Goal: Task Accomplishment & Management: Manage account settings

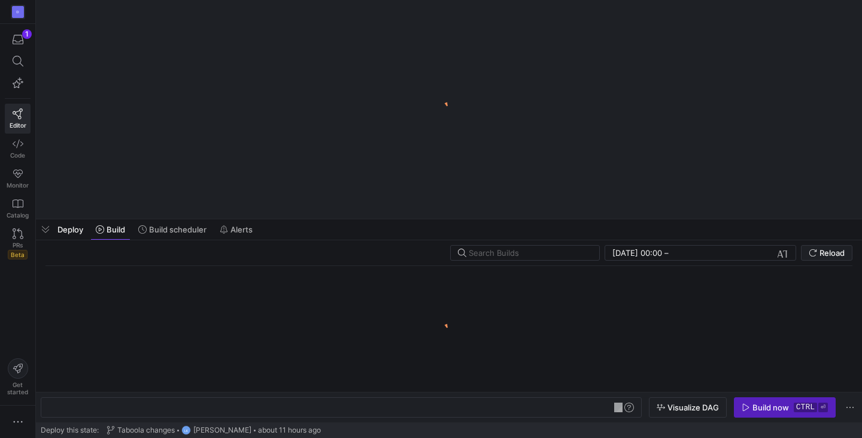
type textarea "y42 build -s stg_taboola_campaign_performance"
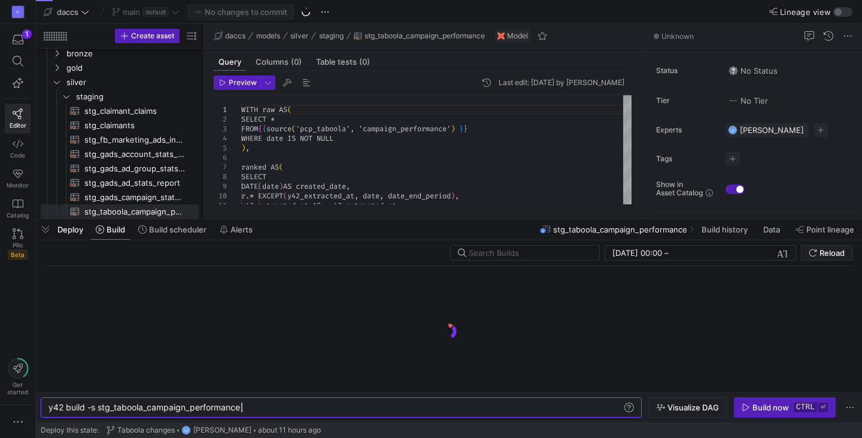
scroll to position [0, 192]
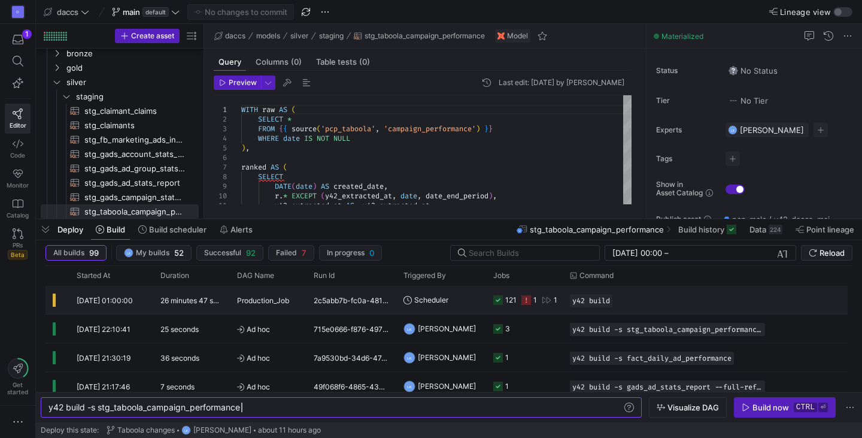
click at [546, 299] on icon at bounding box center [547, 300] width 10 height 10
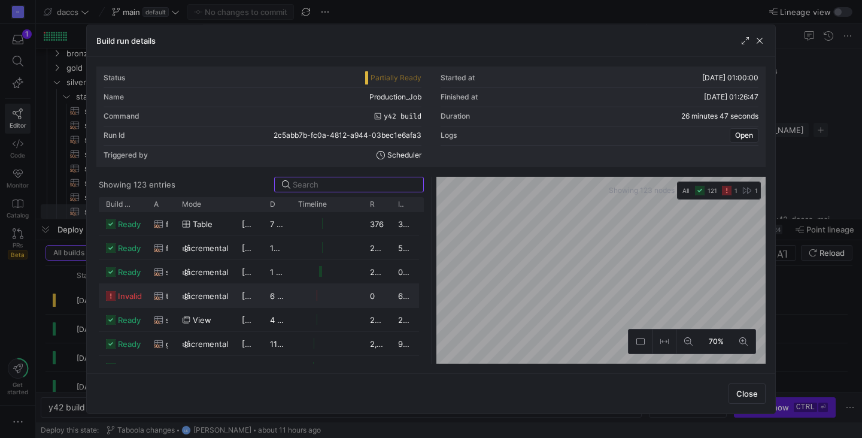
click at [136, 293] on span "invalid" at bounding box center [130, 295] width 24 height 23
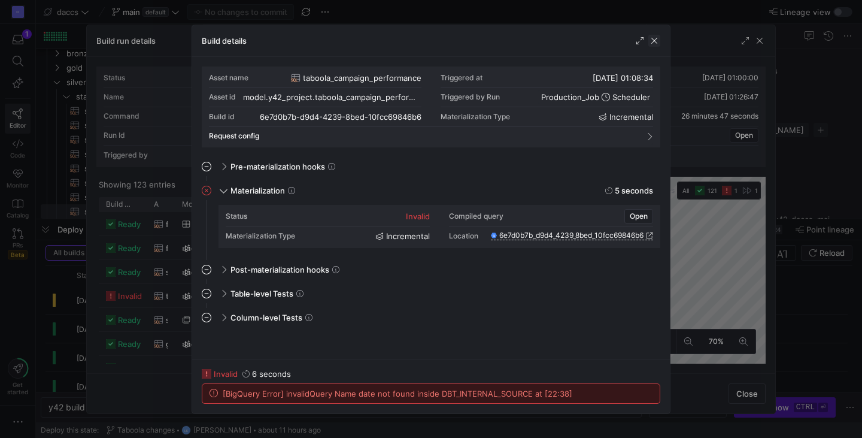
click at [657, 44] on span "button" at bounding box center [654, 41] width 12 height 12
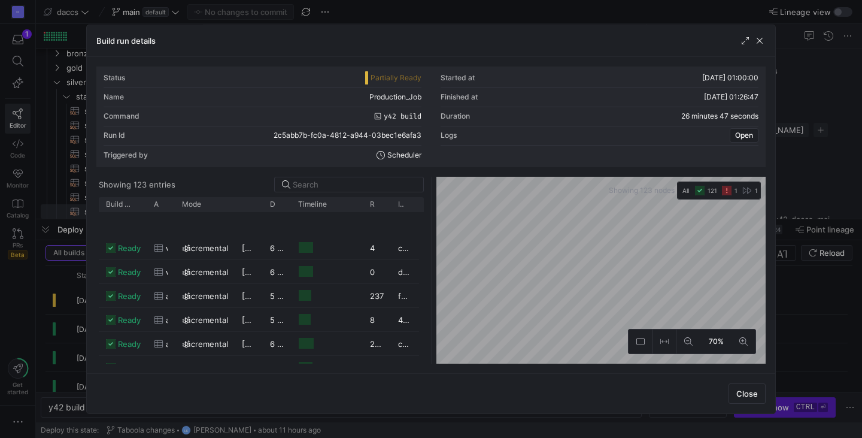
scroll to position [2793, 0]
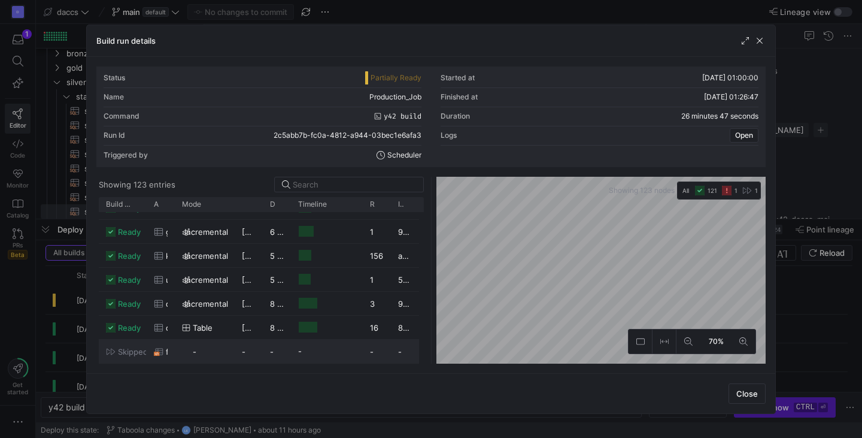
click at [138, 348] on span "skipped" at bounding box center [133, 351] width 30 height 23
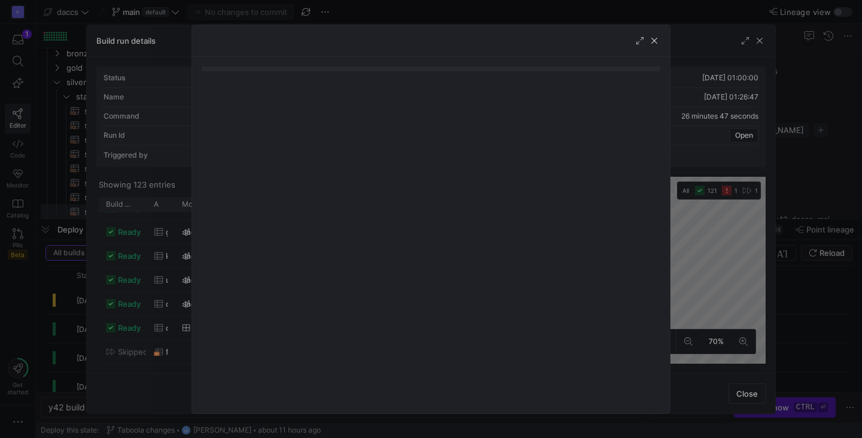
drag, startPoint x: 655, startPoint y: 41, endPoint x: 661, endPoint y: 42, distance: 6.2
click at [654, 41] on span "button" at bounding box center [654, 41] width 12 height 12
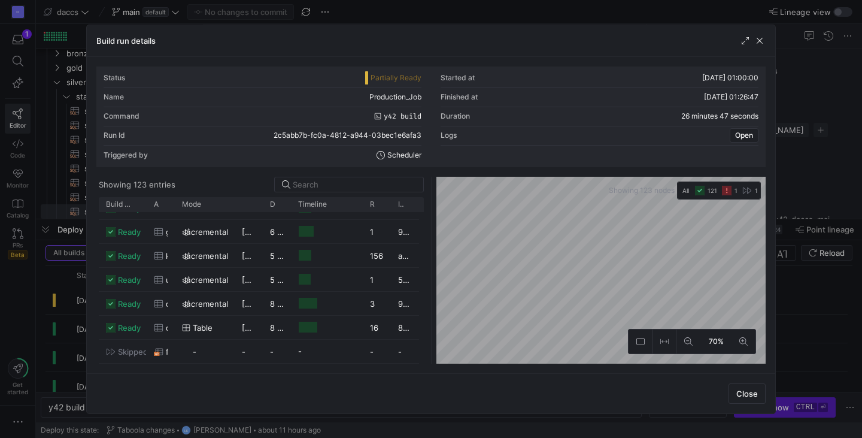
click at [601, 172] on div "Status Partially Ready Started at [DATE] 01:00:00 Name Production_Job Finished …" at bounding box center [430, 214] width 669 height 297
click at [679, 341] on button at bounding box center [688, 341] width 24 height 24
click at [679, 342] on button at bounding box center [688, 341] width 24 height 24
click at [678, 339] on button at bounding box center [688, 341] width 24 height 24
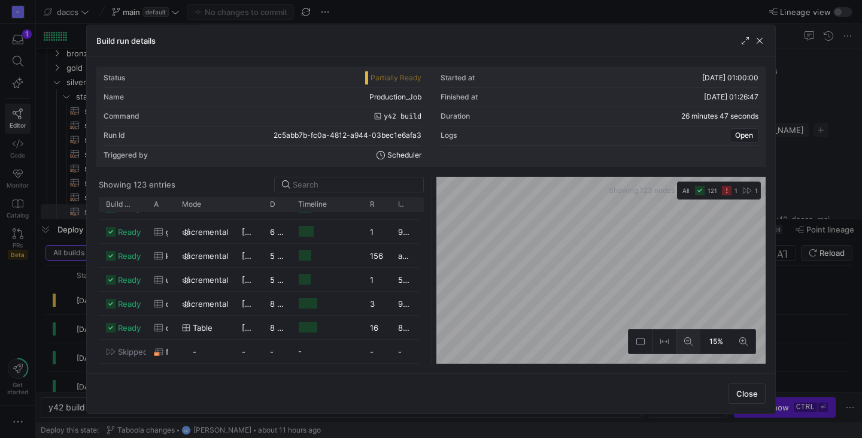
click at [678, 339] on button at bounding box center [688, 341] width 24 height 24
click at [749, 336] on button at bounding box center [743, 341] width 24 height 24
click at [750, 336] on button at bounding box center [743, 341] width 24 height 24
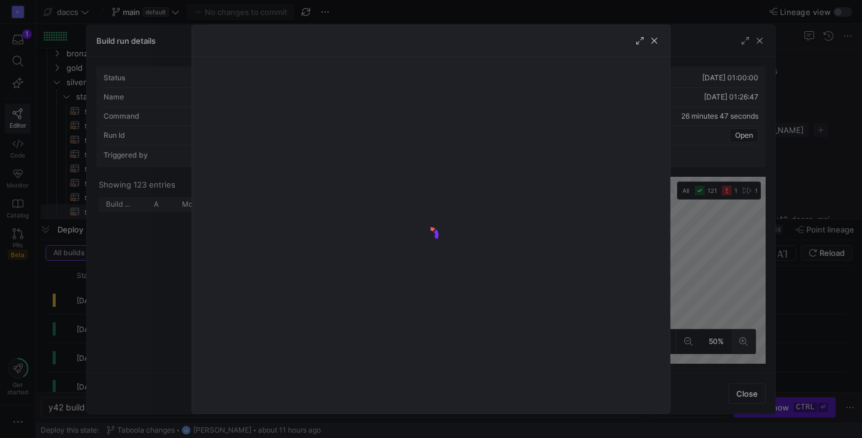
scroll to position [8, 0]
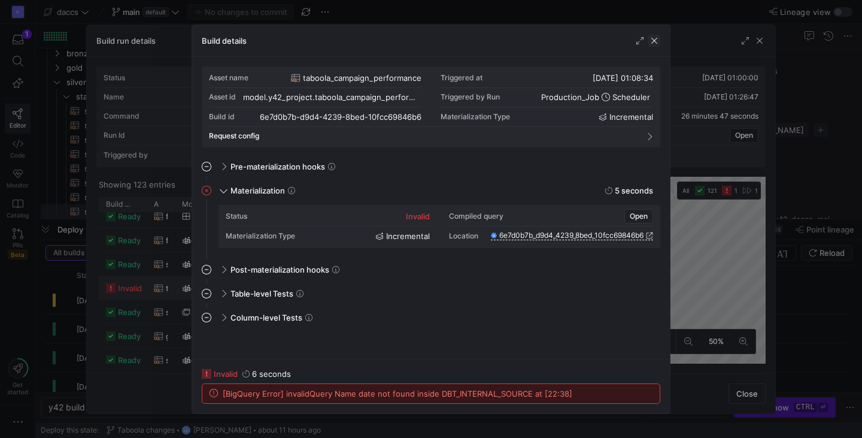
click at [651, 40] on span "button" at bounding box center [654, 41] width 12 height 12
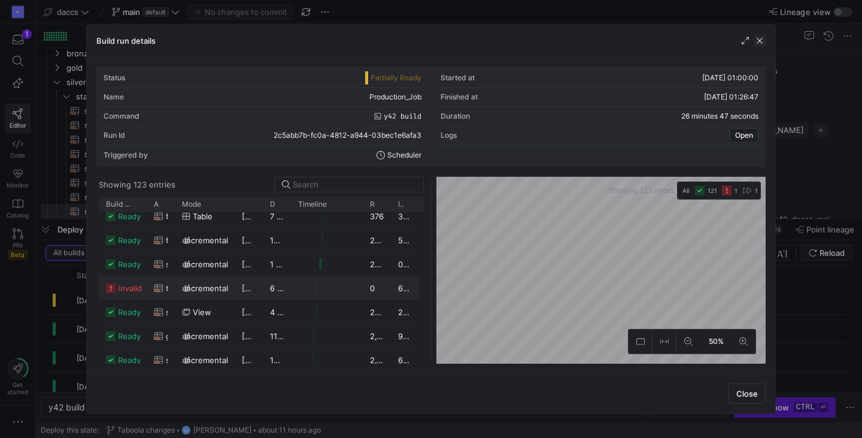
click at [764, 37] on span "button" at bounding box center [760, 41] width 12 height 12
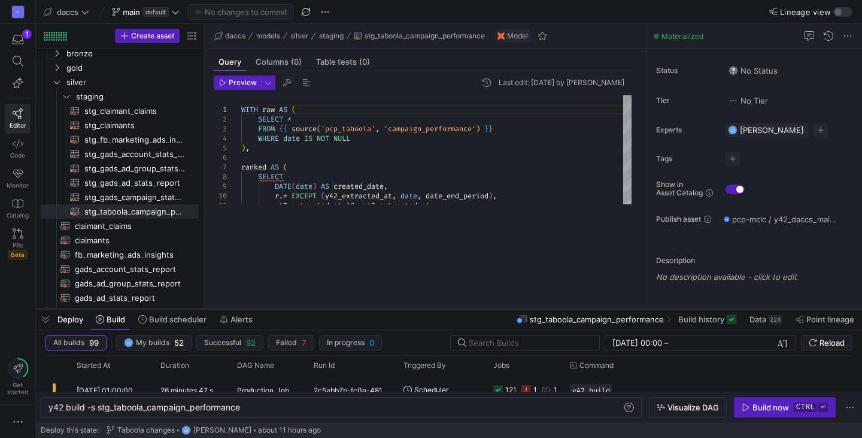
drag, startPoint x: 421, startPoint y: 219, endPoint x: 427, endPoint y: 312, distance: 93.6
click at [427, 311] on div at bounding box center [449, 308] width 826 height 5
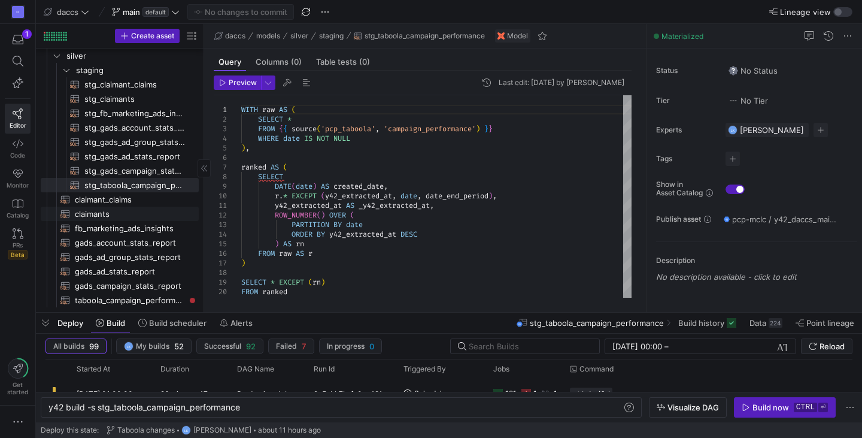
scroll to position [53, 0]
click at [122, 299] on span "taboola_campaign_performance​​​​​​​​​​" at bounding box center [130, 300] width 110 height 14
type textarea "y42 build -s taboola_campaign_performance"
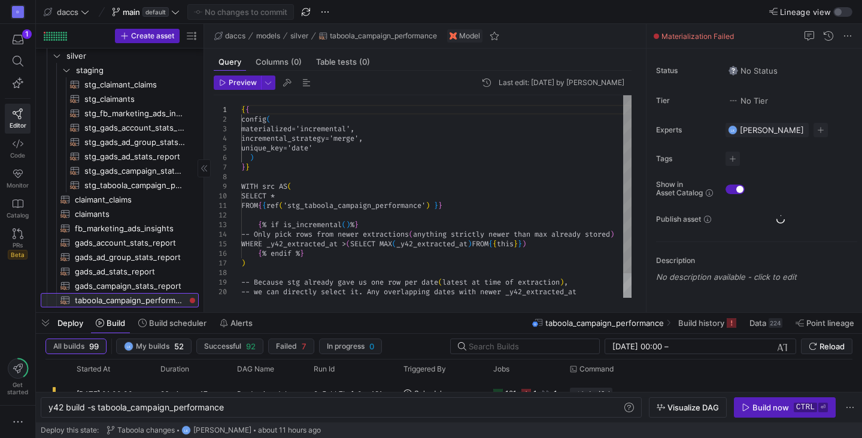
scroll to position [0, 176]
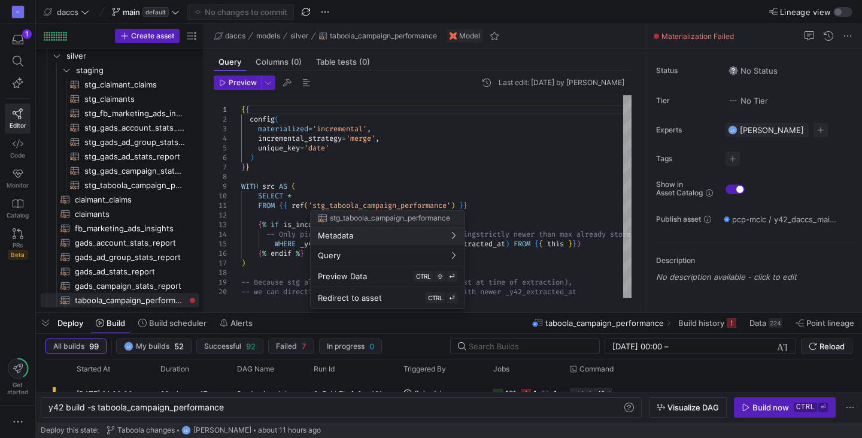
click at [264, 244] on div at bounding box center [431, 219] width 862 height 438
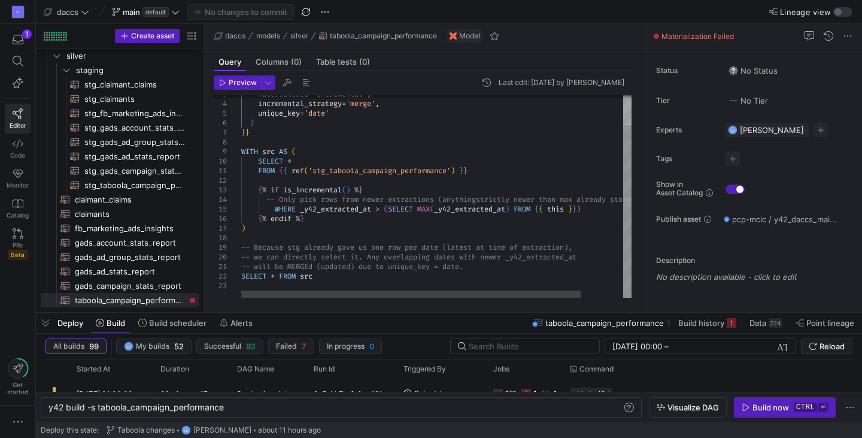
click at [487, 197] on div "materialized = 'incremental' , incremental_strategy = 'merge' , unique_key = 'd…" at bounding box center [460, 178] width 439 height 237
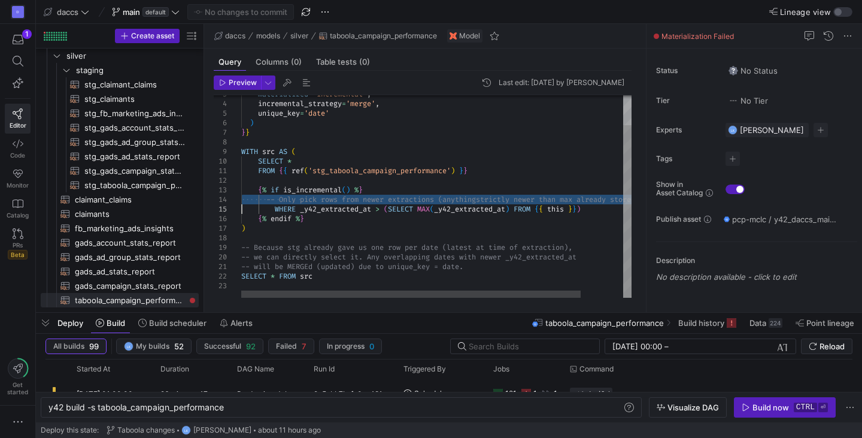
click at [487, 197] on div "materialized = 'incremental' , incremental_strategy = 'merge' , unique_key = 'd…" at bounding box center [460, 178] width 439 height 237
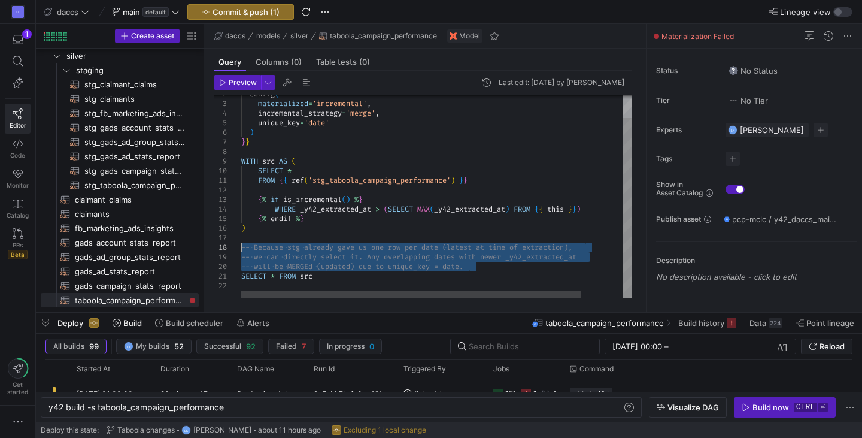
drag, startPoint x: 476, startPoint y: 270, endPoint x: 218, endPoint y: 245, distance: 258.5
click at [241, 245] on div "materialized = 'incremental' , incremental_strategy = 'merge' , unique_key = 'd…" at bounding box center [460, 183] width 439 height 227
type textarea "FROM {{ ref('stg_taboola_campaign_performance') }} {% if is_incremental() %} WH…"
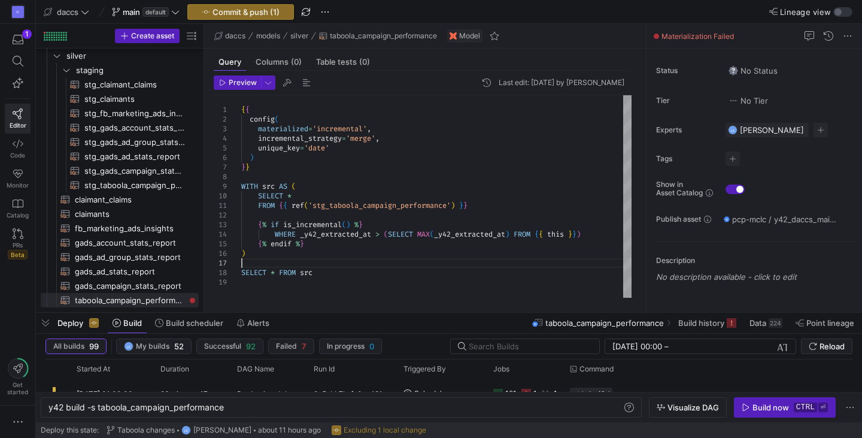
drag, startPoint x: 438, startPoint y: 311, endPoint x: 442, endPoint y: 260, distance: 50.5
click at [442, 310] on div at bounding box center [449, 312] width 826 height 5
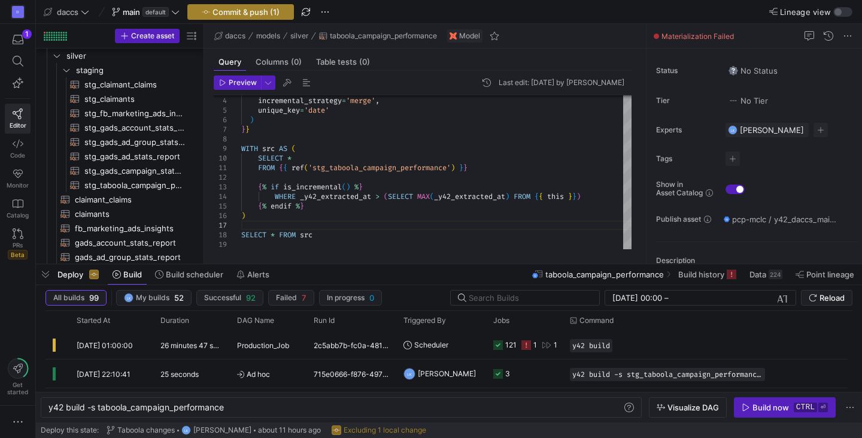
click at [226, 13] on span "Commit & push (1)" at bounding box center [245, 12] width 67 height 10
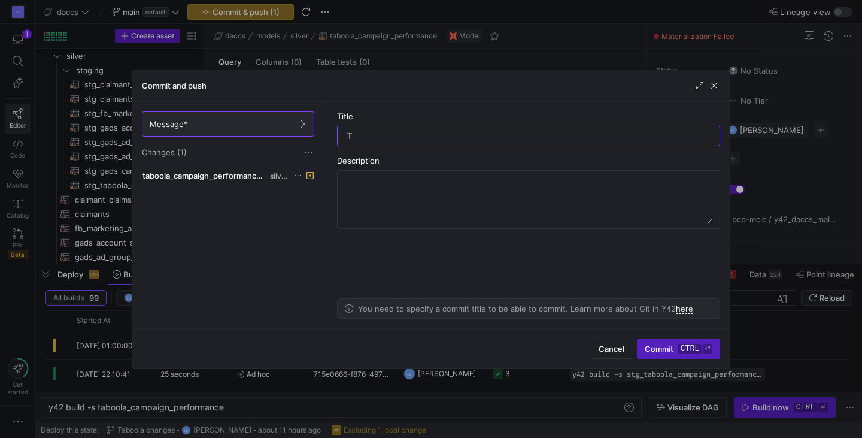
type input "Ta"
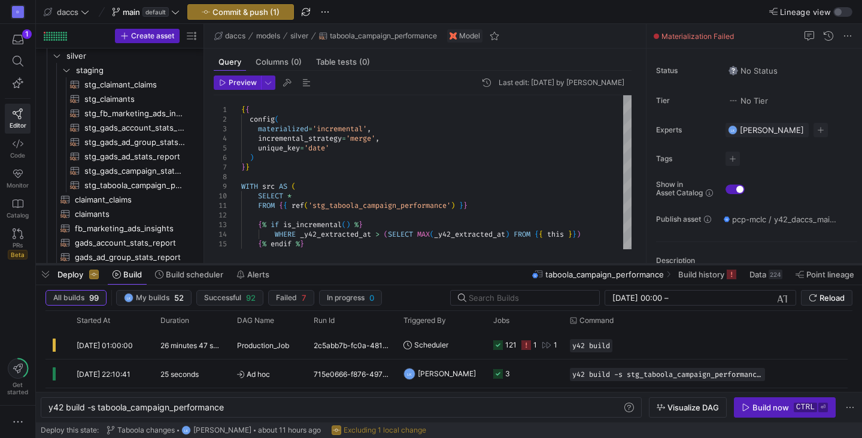
click at [695, 266] on div at bounding box center [449, 264] width 826 height 5
click at [701, 272] on span "Build history" at bounding box center [701, 274] width 46 height 10
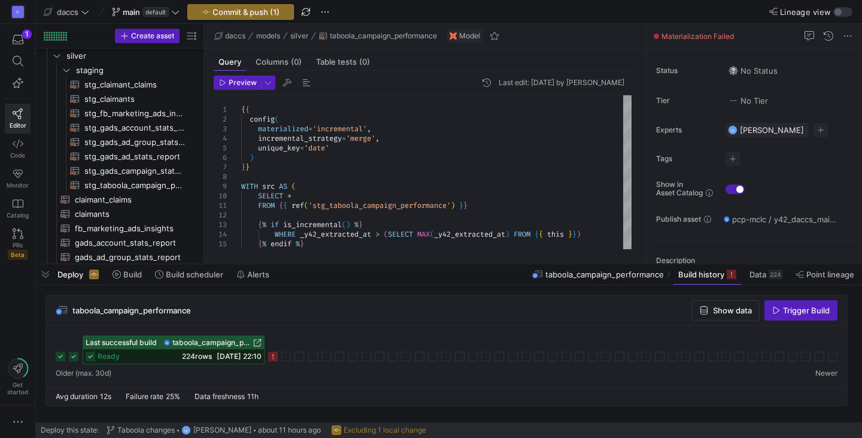
click at [271, 359] on icon at bounding box center [273, 356] width 10 height 10
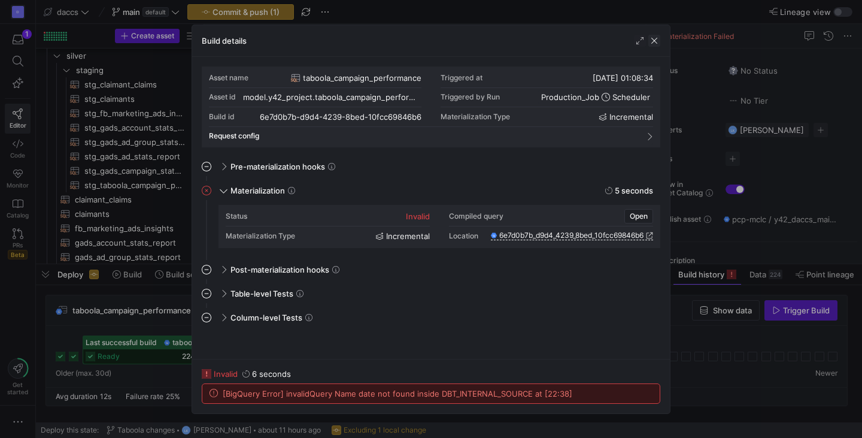
click at [655, 41] on span "button" at bounding box center [654, 41] width 12 height 12
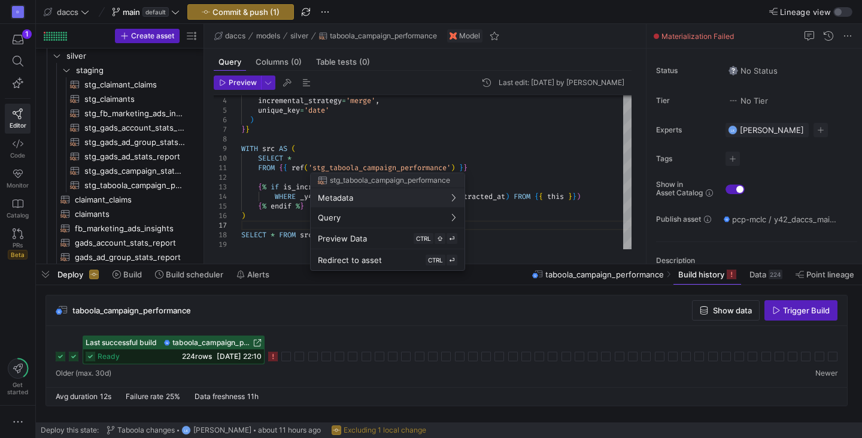
drag, startPoint x: 309, startPoint y: 111, endPoint x: 312, endPoint y: 118, distance: 7.6
click at [310, 113] on div at bounding box center [431, 219] width 862 height 438
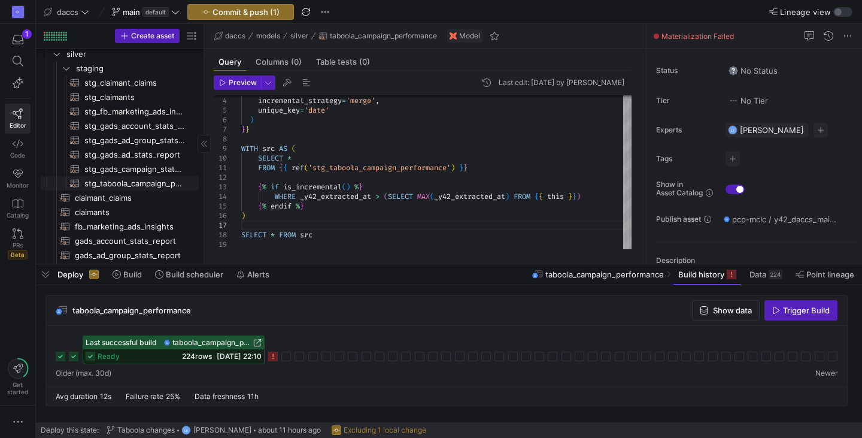
scroll to position [46, 0]
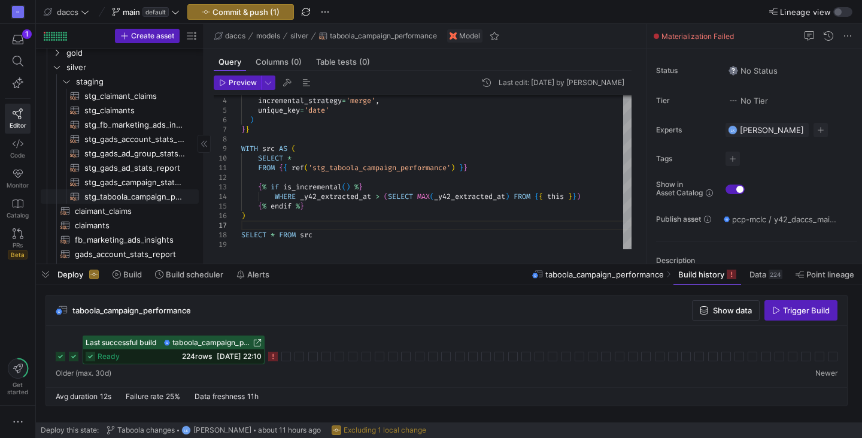
click at [151, 200] on span "stg_taboola_campaign_performance​​​​​​​​​​" at bounding box center [134, 197] width 101 height 14
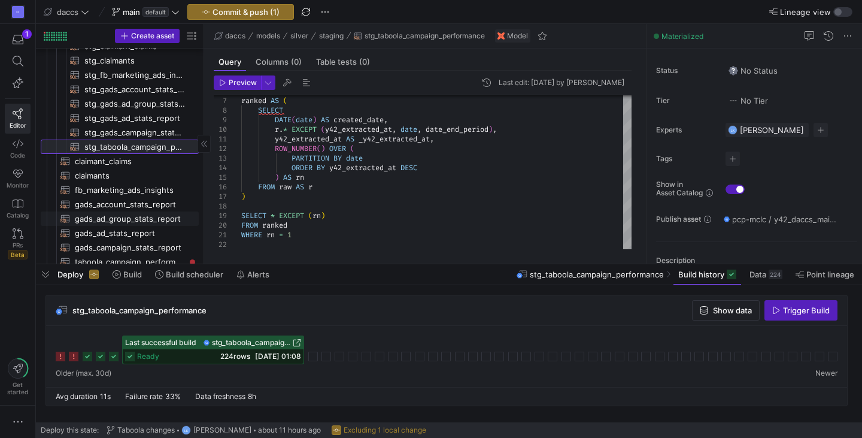
scroll to position [101, 0]
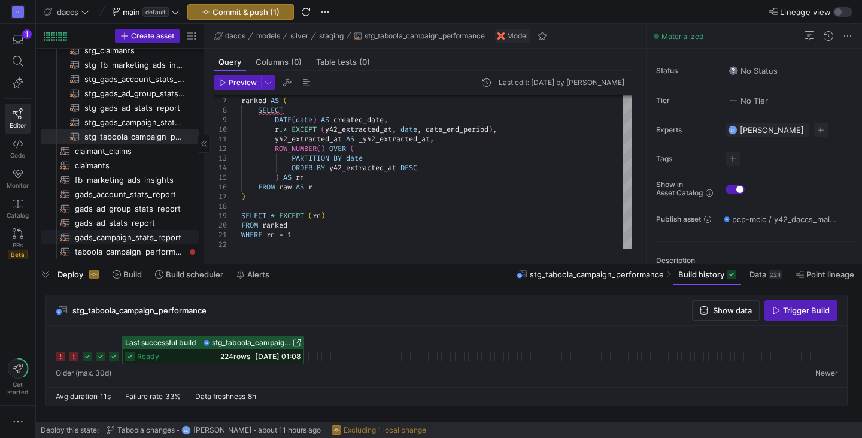
click at [143, 237] on span "gads_campaign_stats_report​​​​​​​​​​" at bounding box center [130, 237] width 110 height 14
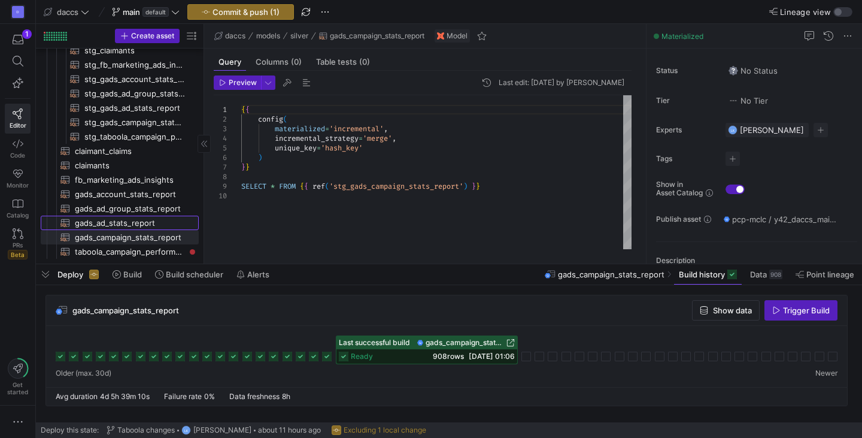
click at [145, 223] on span "gads_ad_stats_report​​​​​​​​​​" at bounding box center [130, 223] width 110 height 14
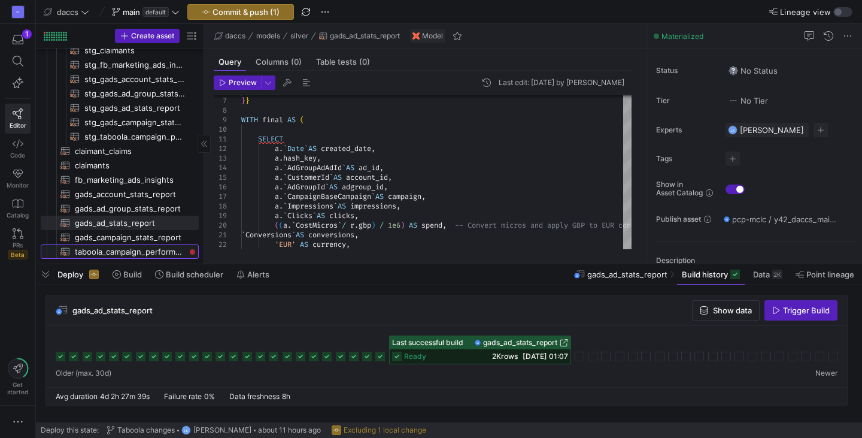
click at [145, 252] on span "taboola_campaign_performance​​​​​​​​​​" at bounding box center [130, 252] width 110 height 14
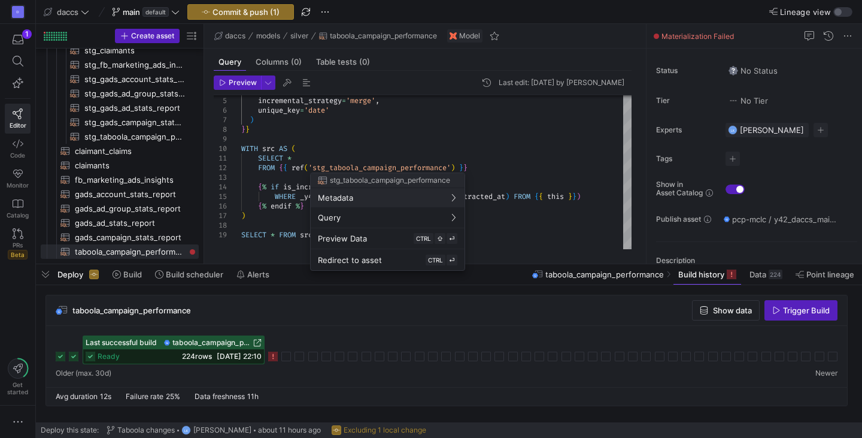
click at [265, 188] on div at bounding box center [431, 219] width 862 height 438
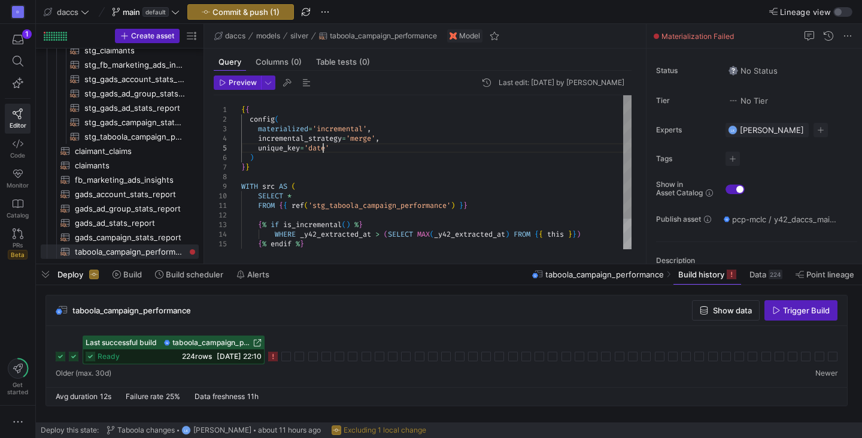
click at [322, 149] on div "incremental_strategy = 'merge' , unique_key = 'date' ) } } WITH src AS ( SELECT…" at bounding box center [436, 191] width 390 height 192
click at [322, 148] on div "incremental_strategy = 'merge' , unique_key = 'date' ) } } WITH src AS ( SELECT…" at bounding box center [436, 191] width 390 height 192
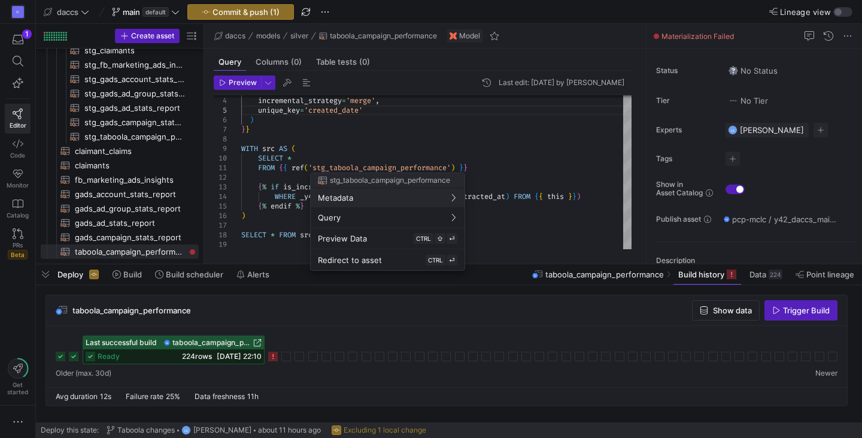
click at [239, 239] on div at bounding box center [431, 219] width 862 height 438
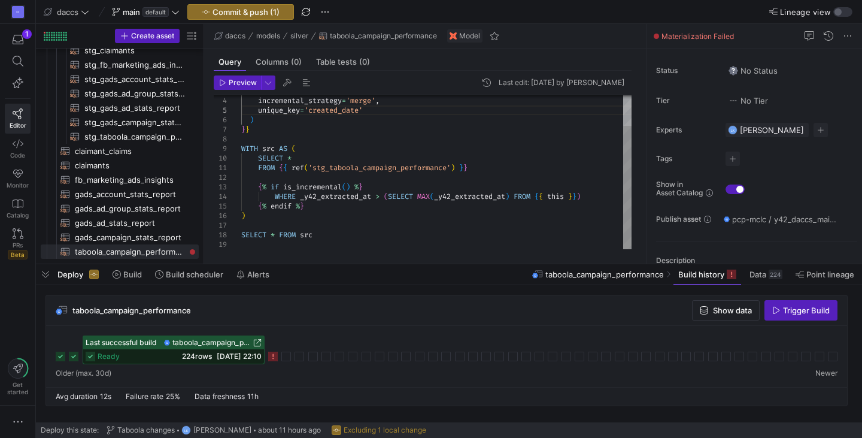
click at [349, 241] on div "incremental_strategy = 'merge' , unique_key = 'created_date' ) } } WITH src AS …" at bounding box center [436, 153] width 390 height 192
type textarea "FROM {{ ref('stg_taboola_campaign_performance') }} {% if is_incremental() %} WH…"
click at [230, 14] on span "Commit & push (1)" at bounding box center [245, 12] width 67 height 10
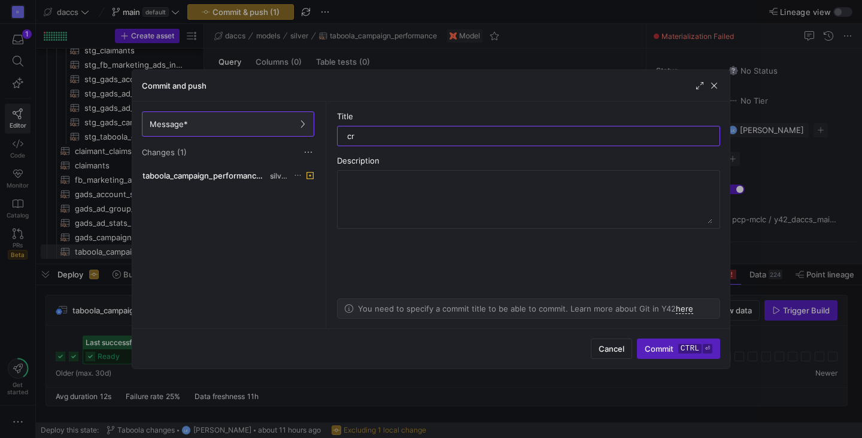
type input "c"
type input "Created Date instead of Date in [GEOGRAPHIC_DATA]"
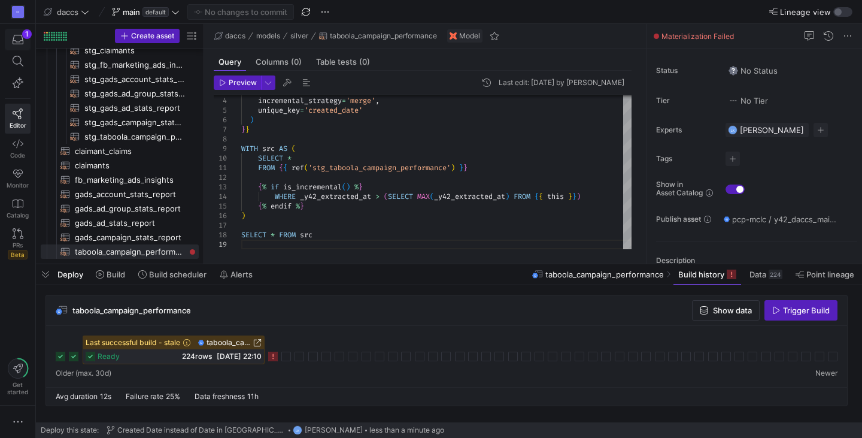
click at [17, 38] on icon "button" at bounding box center [18, 39] width 11 height 11
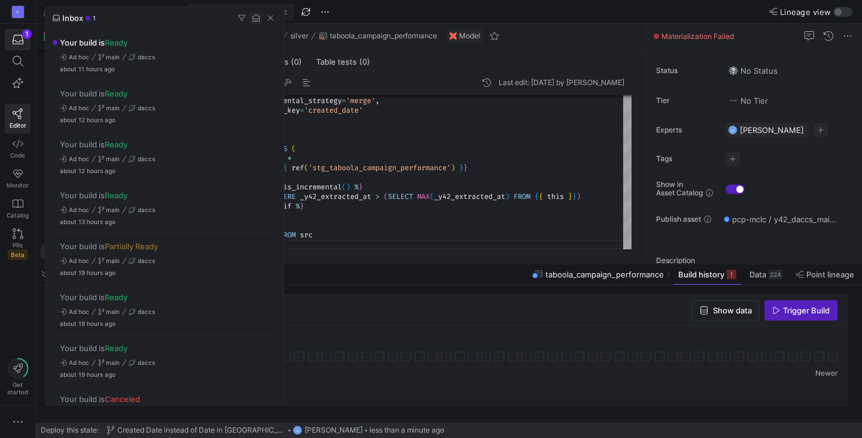
click at [253, 20] on span "button" at bounding box center [256, 18] width 12 height 12
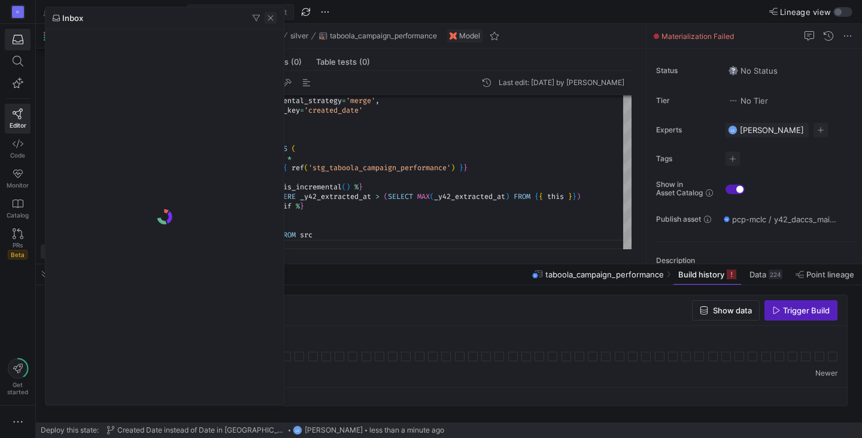
click at [272, 16] on span "button" at bounding box center [271, 18] width 12 height 12
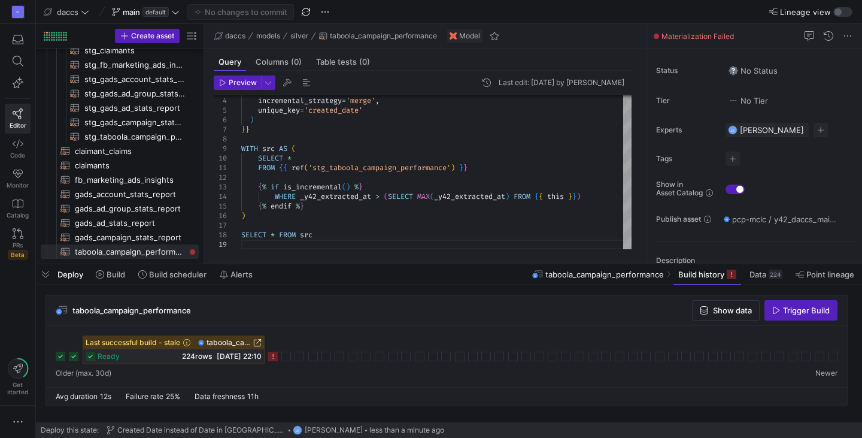
click at [335, 250] on div "Preview Last edit: [DATE] by [PERSON_NAME] 4 5 6 7 8 9 10 11 12 13 14 15 16 3 1…" at bounding box center [422, 162] width 437 height 183
click at [268, 388] on div "Avg duration 12s Failure rate 25% Data freshness 11h" at bounding box center [446, 396] width 801 height 19
drag, startPoint x: 334, startPoint y: 330, endPoint x: 318, endPoint y: 332, distance: 15.6
click at [334, 331] on div "Last successful build - stale taboola_campaign_performance ready 224 rows [DATE…" at bounding box center [446, 356] width 801 height 61
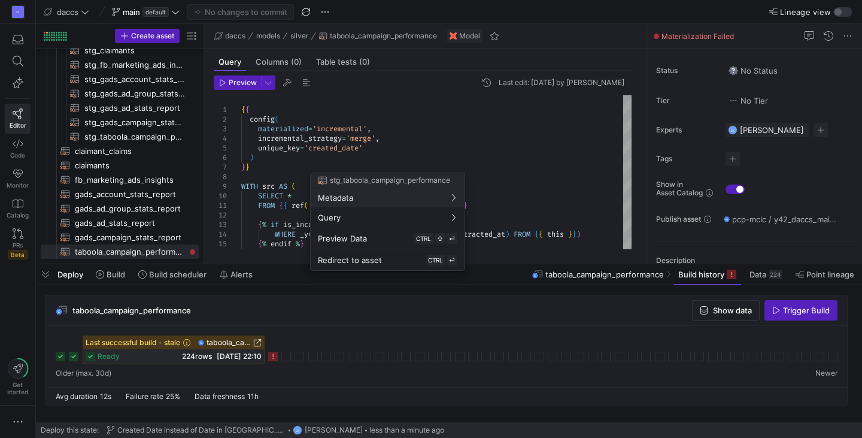
drag, startPoint x: 421, startPoint y: 130, endPoint x: 427, endPoint y: 130, distance: 6.0
click at [427, 132] on div at bounding box center [431, 219] width 862 height 438
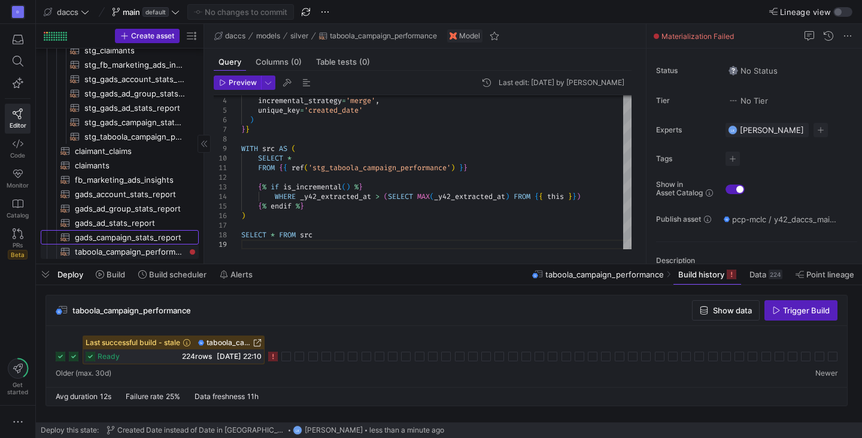
drag, startPoint x: 107, startPoint y: 254, endPoint x: 64, endPoint y: 253, distance: 43.1
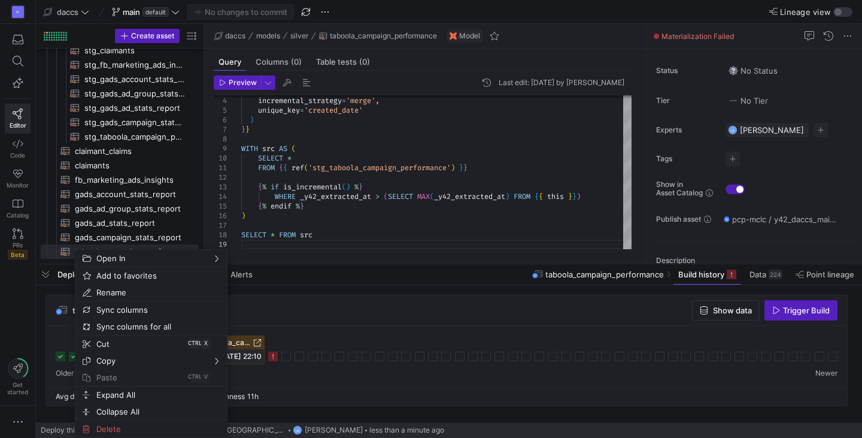
click at [20, 277] on div "D Editor Code Monitor Catalog PRs Beta Get started" at bounding box center [17, 219] width 35 height 438
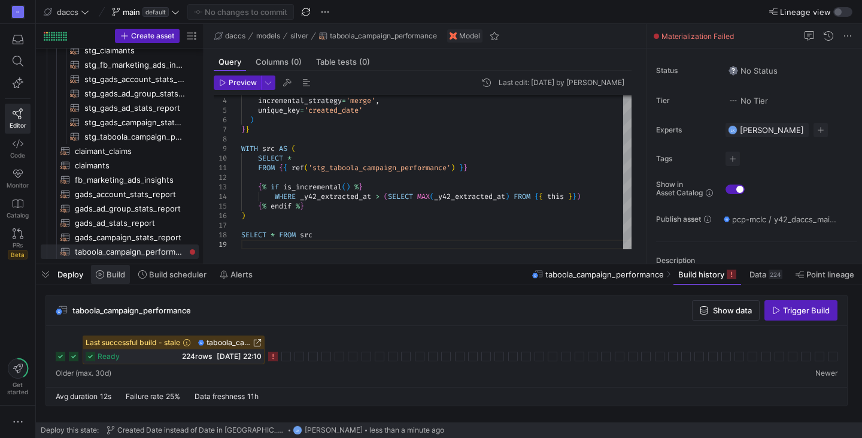
click at [101, 281] on span at bounding box center [110, 274] width 39 height 19
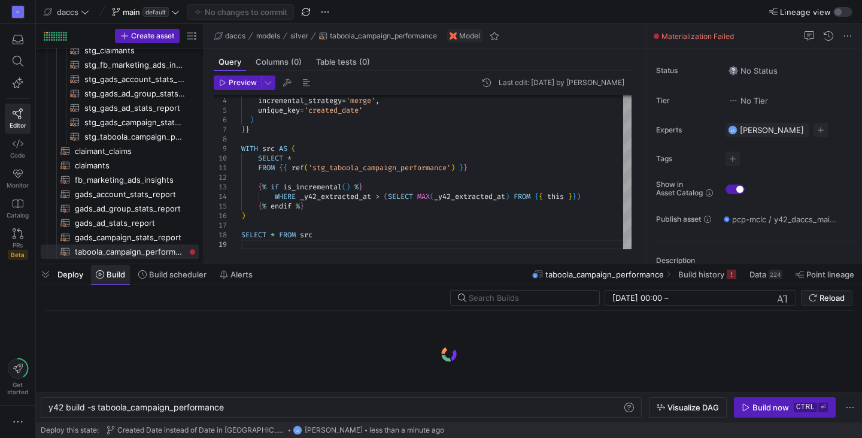
scroll to position [0, 176]
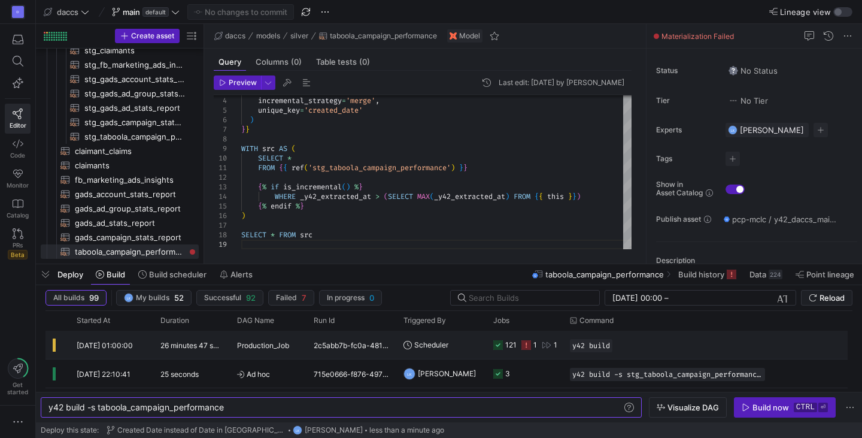
click at [365, 342] on div "2c5abb7b-fc0a-4812-a944-03bec1e6afa3" at bounding box center [351, 344] width 90 height 28
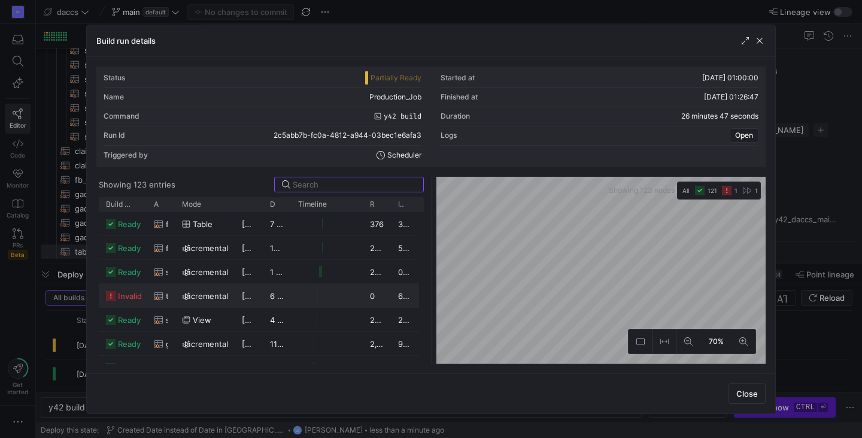
click at [187, 296] on icon at bounding box center [186, 295] width 8 height 8
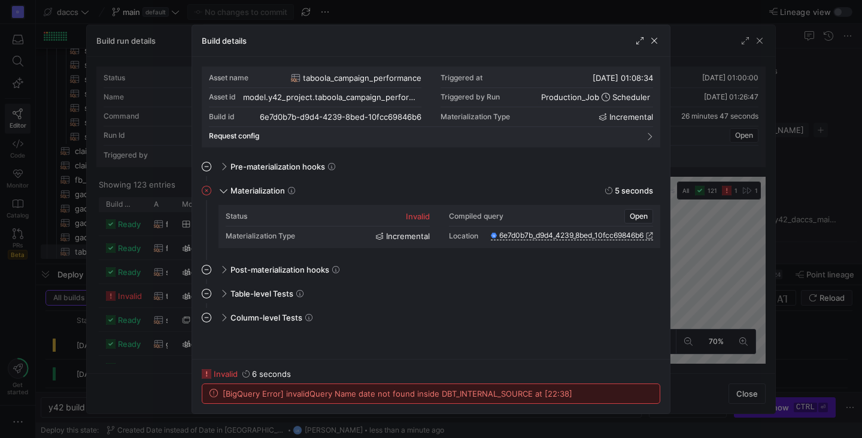
click at [656, 46] on div "Build details" at bounding box center [431, 41] width 478 height 32
click at [653, 41] on span "button" at bounding box center [654, 41] width 12 height 12
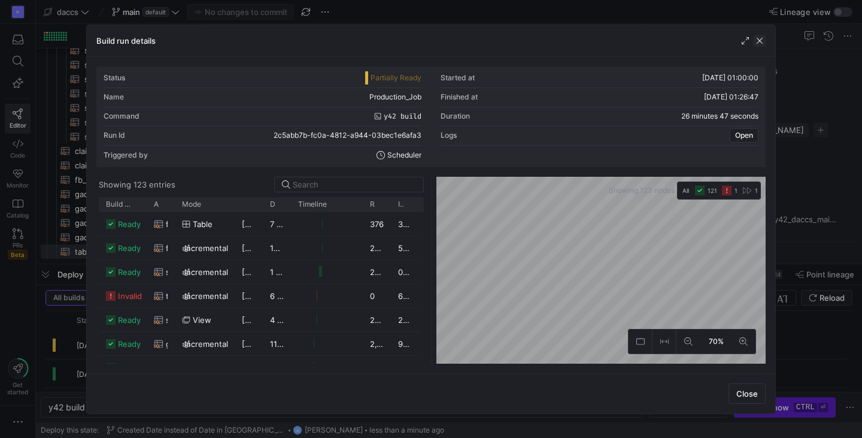
click at [761, 38] on span "button" at bounding box center [760, 41] width 12 height 12
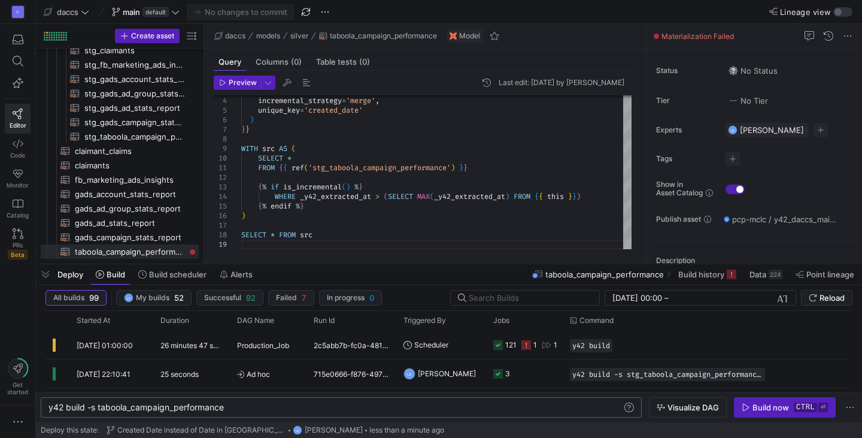
click at [241, 409] on div "y42 build -s taboola_campaign_performance" at bounding box center [335, 407] width 574 height 10
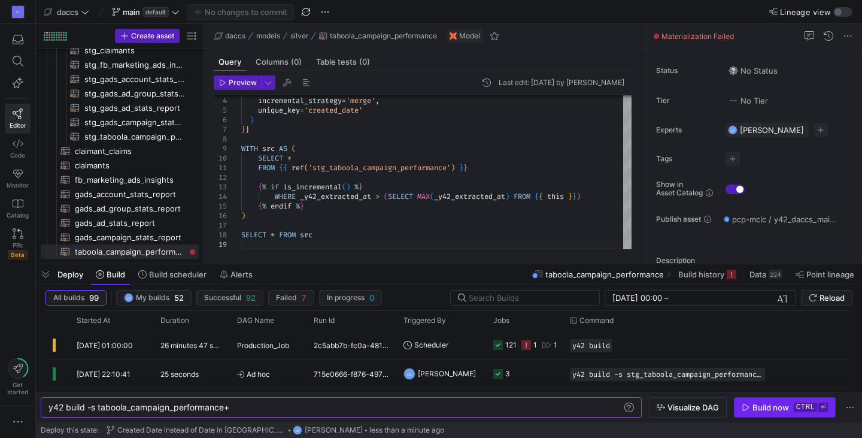
type textarea "y42 build -s taboola_campaign_performance+"
click at [785, 414] on span "button" at bounding box center [784, 406] width 101 height 19
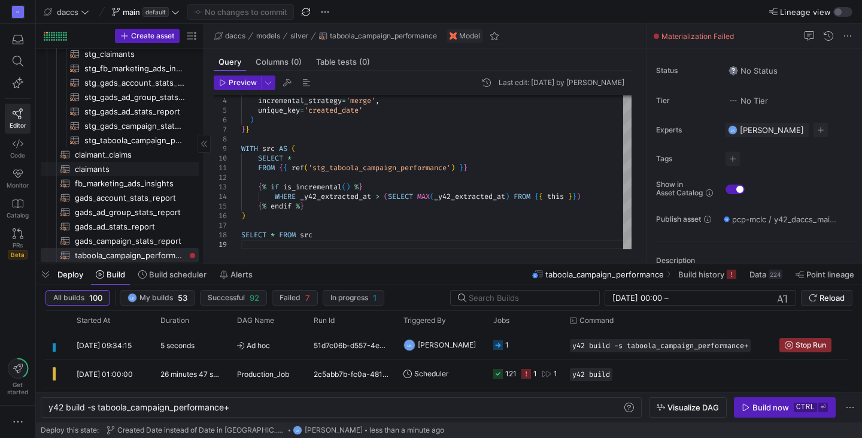
scroll to position [106, 0]
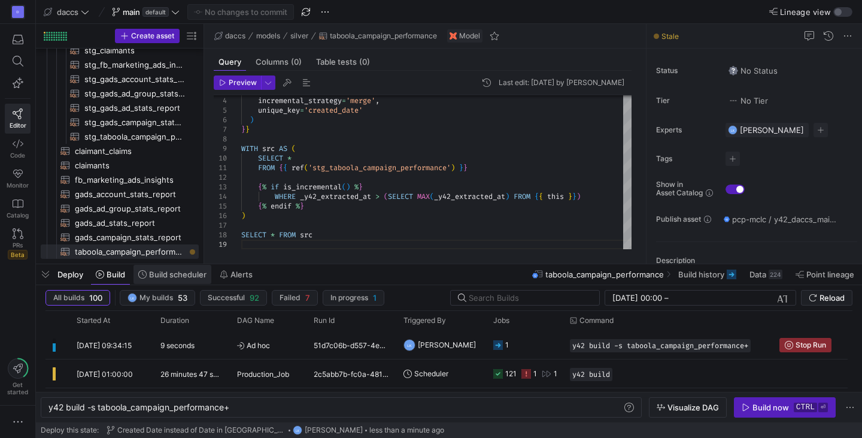
click at [162, 273] on span "Build scheduler" at bounding box center [177, 274] width 57 height 10
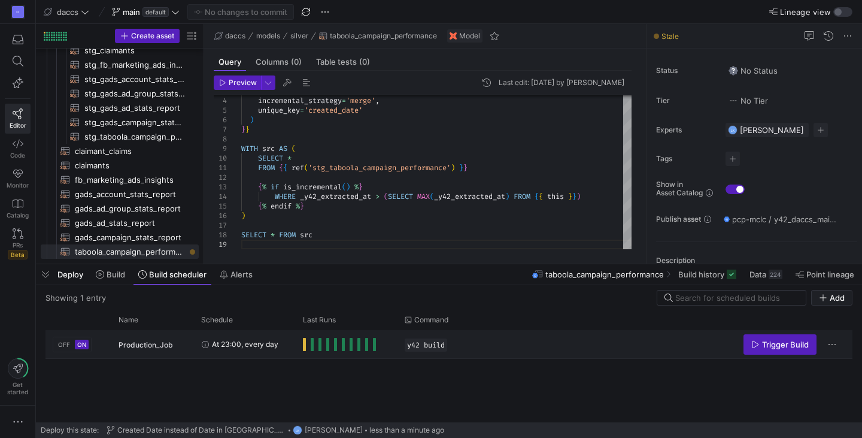
click at [838, 342] on div "Trigger Build" at bounding box center [789, 343] width 111 height 27
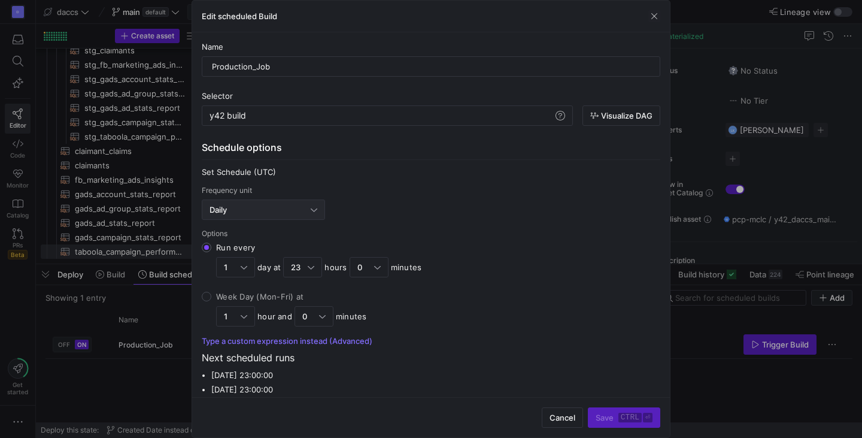
click at [294, 209] on div "Daily" at bounding box center [259, 210] width 101 height 10
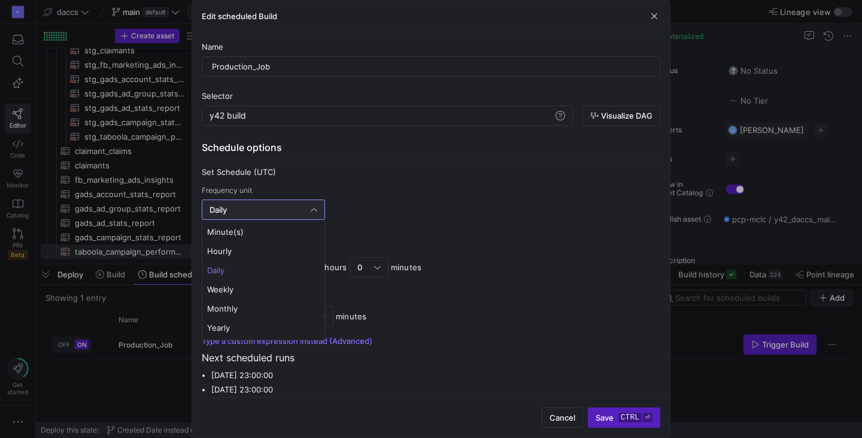
click at [295, 208] on div at bounding box center [431, 219] width 862 height 438
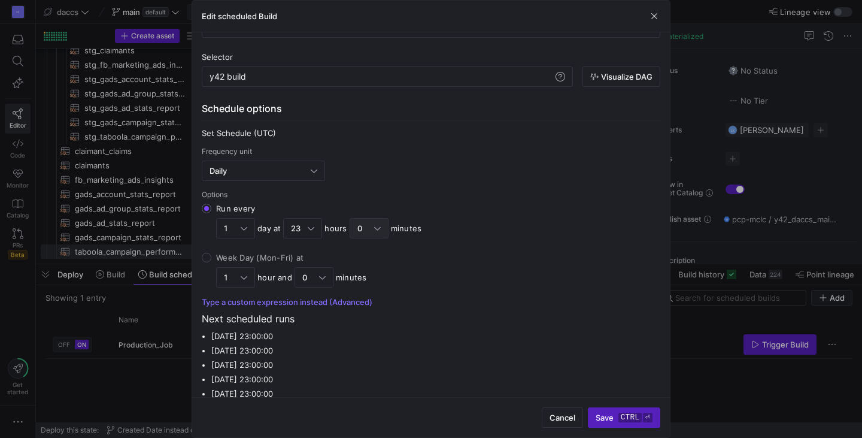
scroll to position [52, 0]
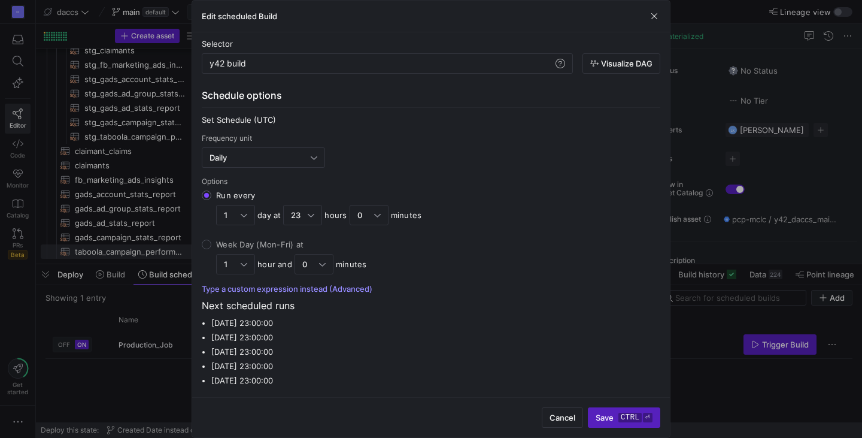
click at [321, 290] on button "Type a custom expression instead (Advanced)" at bounding box center [287, 289] width 171 height 10
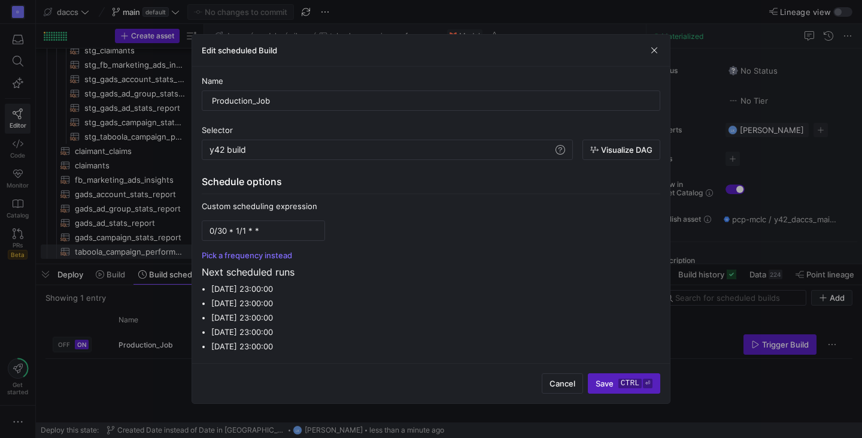
scroll to position [0, 0]
drag, startPoint x: 280, startPoint y: 229, endPoint x: 165, endPoint y: 227, distance: 114.9
click at [165, 227] on div "Edit scheduled Build Name Production_Job Selector y42 build y42 build Visualize…" at bounding box center [431, 219] width 862 height 438
click at [502, 275] on p "Next scheduled runs" at bounding box center [431, 272] width 458 height 14
click at [252, 251] on button "Pick a frequency instead" at bounding box center [247, 255] width 90 height 10
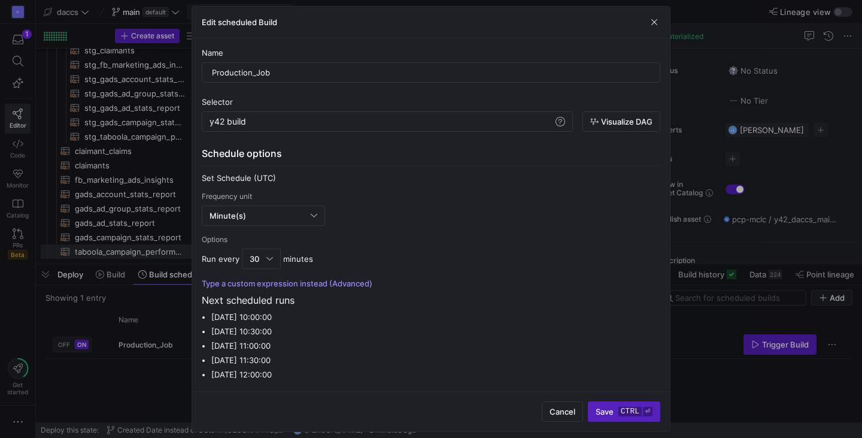
click at [265, 281] on button "Type a custom expression instead (Advanced)" at bounding box center [287, 283] width 171 height 10
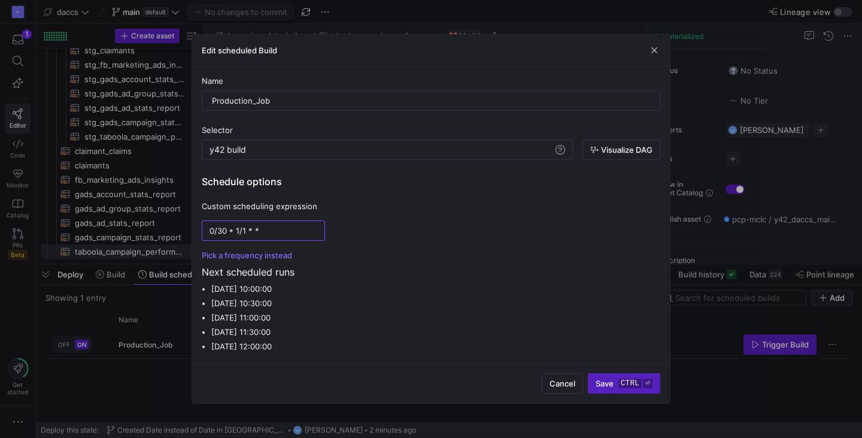
drag, startPoint x: 251, startPoint y: 230, endPoint x: 199, endPoint y: 229, distance: 52.1
click at [201, 230] on div "Name Production_Job Selector y42 build y42 build Visualize DAG Schedule options…" at bounding box center [431, 214] width 478 height 297
paste input "1,13 *"
click at [217, 230] on input "0 1,13 * * *" at bounding box center [263, 231] width 108 height 10
type input "0 11,23 * * *"
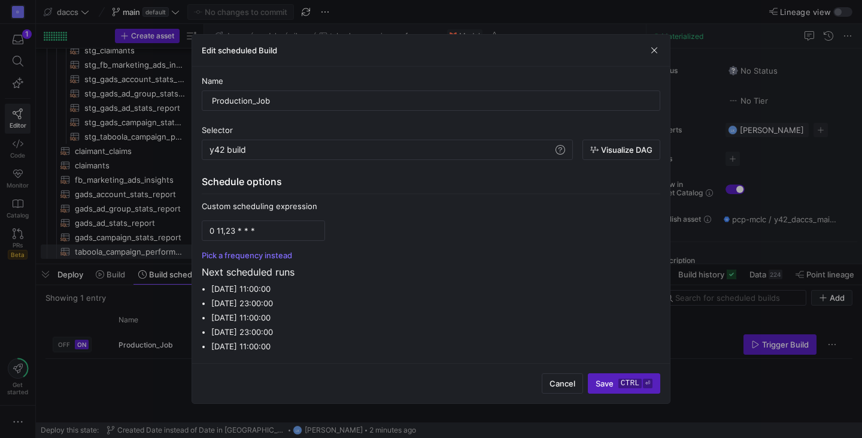
click at [613, 383] on span "Save ctrl ⏎" at bounding box center [624, 383] width 57 height 10
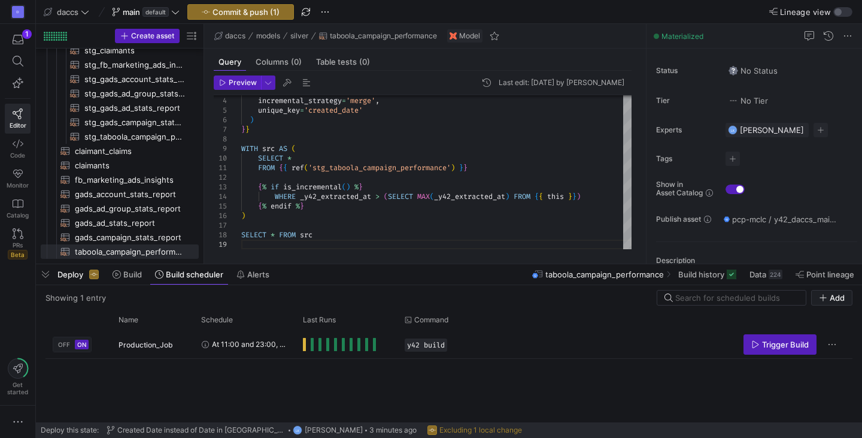
click at [70, 277] on span "Deploy" at bounding box center [70, 274] width 26 height 10
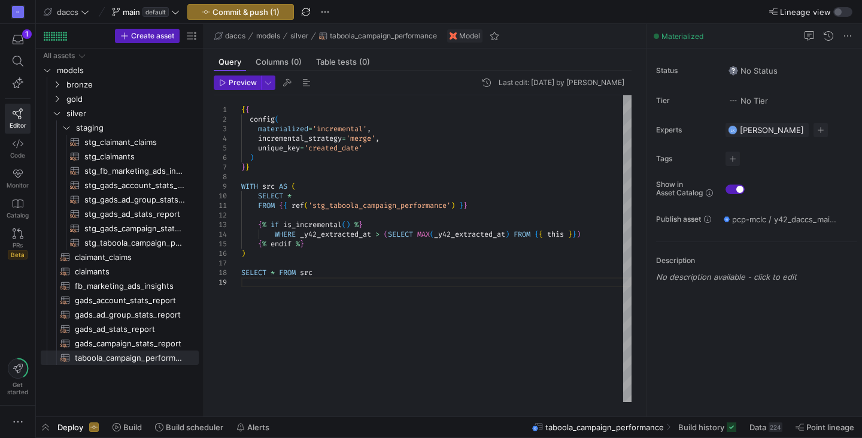
click at [62, 424] on span "Deploy" at bounding box center [70, 427] width 26 height 10
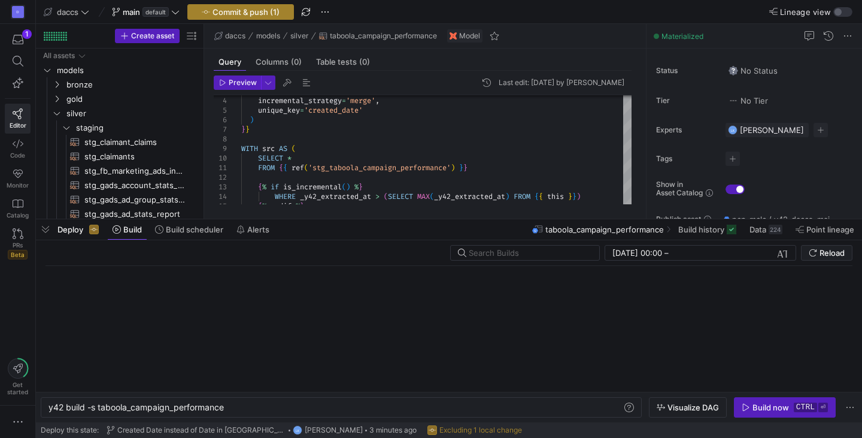
click at [248, 11] on span "Commit & push (1)" at bounding box center [245, 12] width 67 height 10
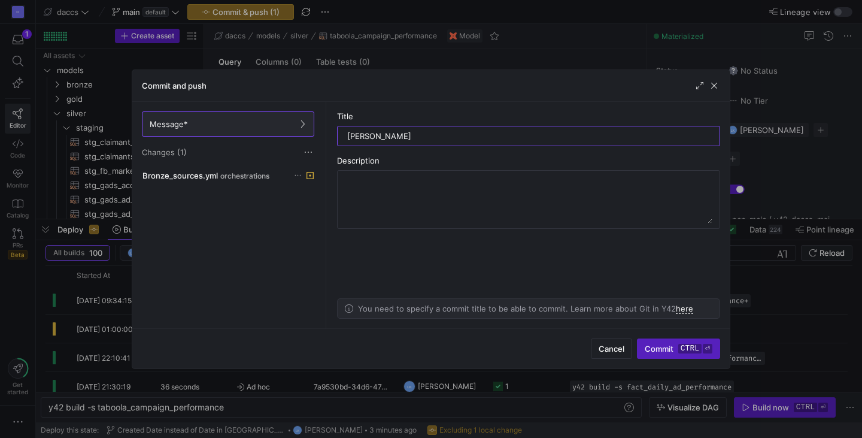
type input "Change"
click at [256, 177] on span "orchestrations" at bounding box center [244, 176] width 49 height 8
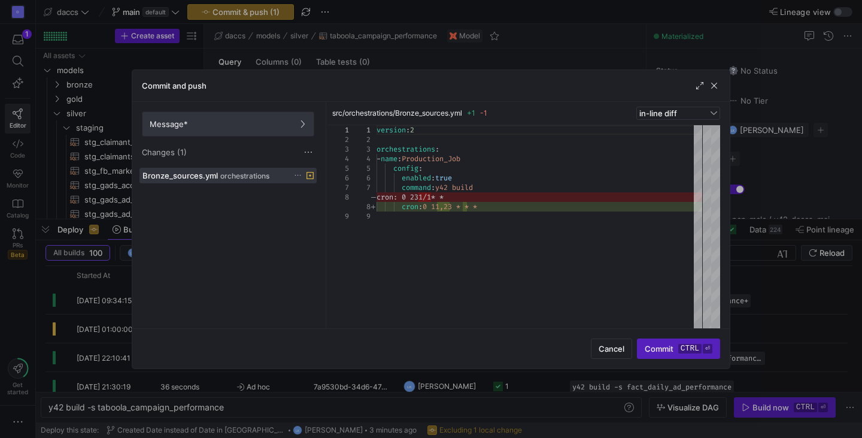
click at [194, 126] on span "Message*" at bounding box center [228, 124] width 157 height 10
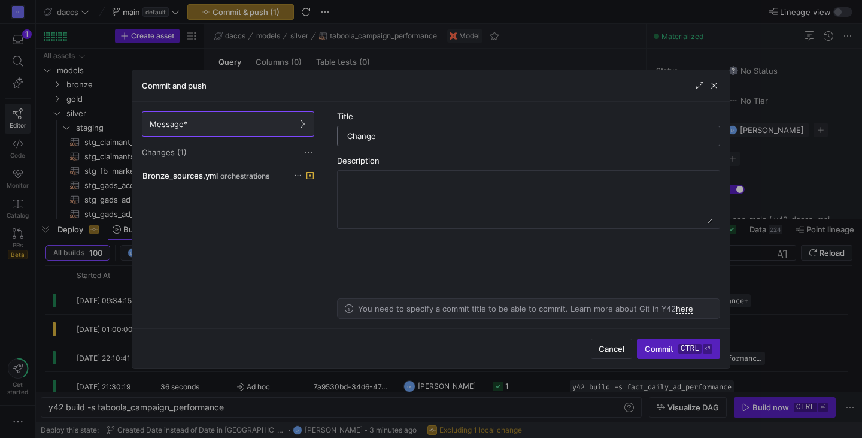
click at [411, 138] on input "Change" at bounding box center [528, 136] width 363 height 10
type input "Changed job scheduling"
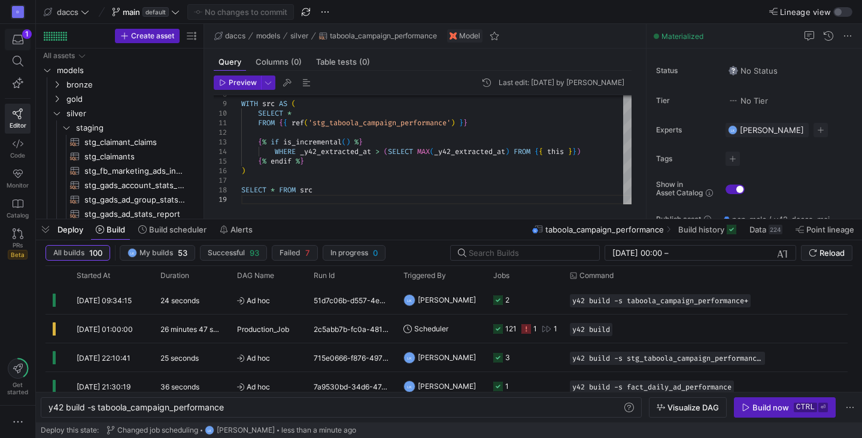
click at [18, 29] on span "button" at bounding box center [17, 39] width 25 height 20
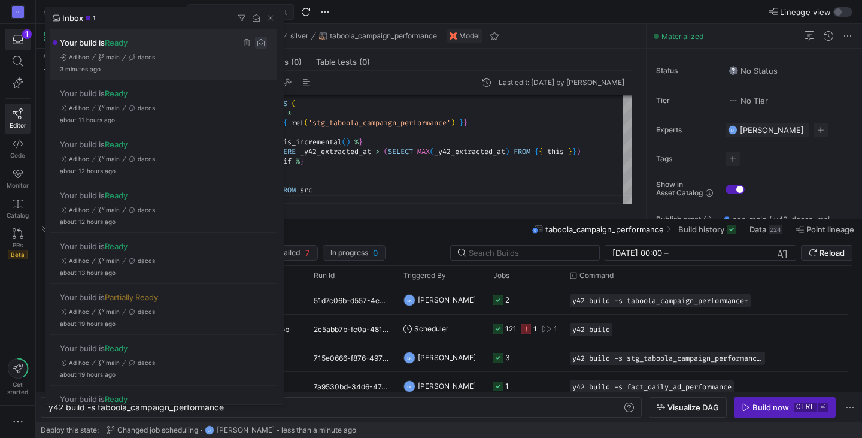
click at [259, 40] on span "Press SPACE to select this row." at bounding box center [261, 43] width 12 height 12
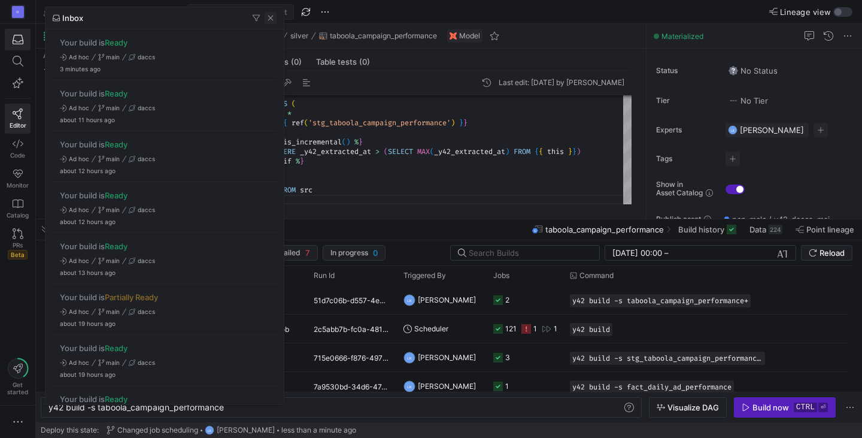
click at [268, 17] on span "button" at bounding box center [271, 18] width 12 height 12
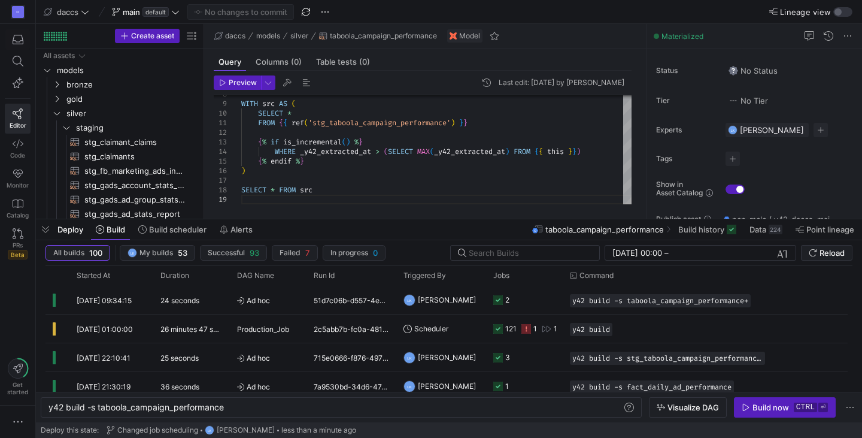
click at [373, 12] on y42-top-nav "daccs main default No changes to commit Lineage view" at bounding box center [449, 12] width 826 height 24
click at [375, 14] on y42-top-nav "daccs main default No changes to commit Lineage view" at bounding box center [449, 12] width 826 height 24
click at [196, 235] on span at bounding box center [172, 229] width 78 height 19
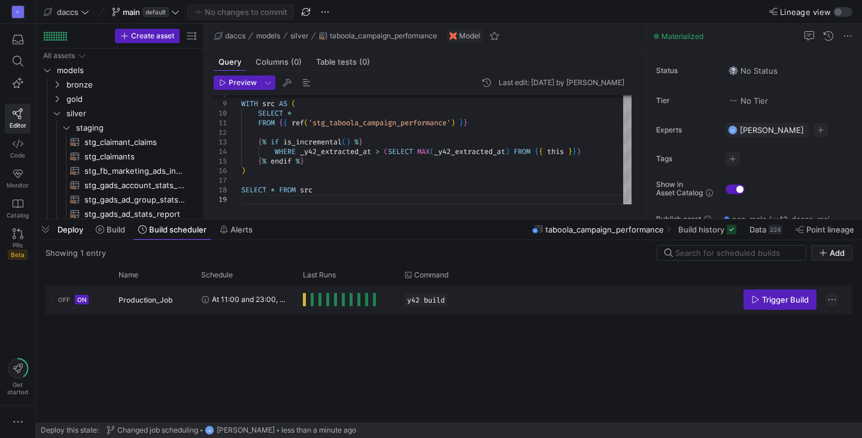
click at [828, 297] on span "Press SPACE to select this row." at bounding box center [832, 299] width 12 height 12
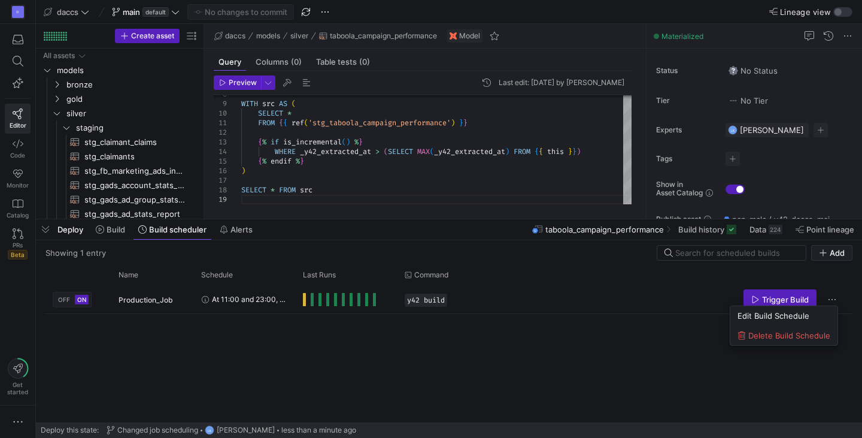
click at [511, 357] on div at bounding box center [431, 219] width 862 height 438
click at [826, 293] on button "Press SPACE to select this row." at bounding box center [832, 299] width 12 height 12
click at [511, 348] on div at bounding box center [431, 219] width 862 height 438
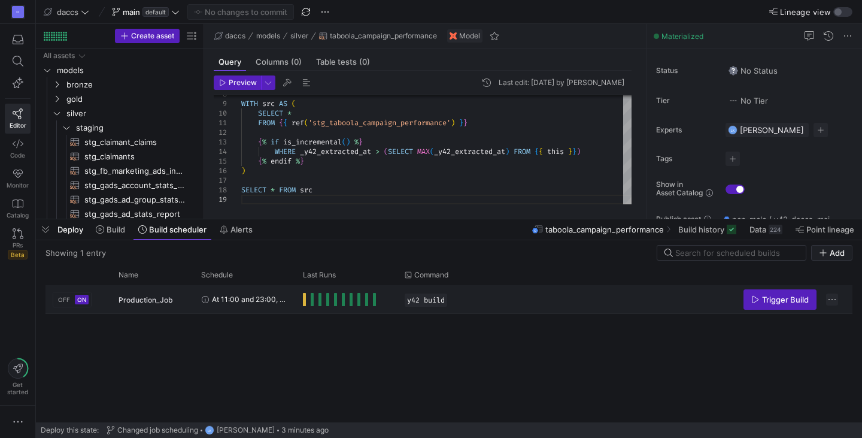
click at [831, 302] on span "Press SPACE to select this row." at bounding box center [832, 299] width 12 height 12
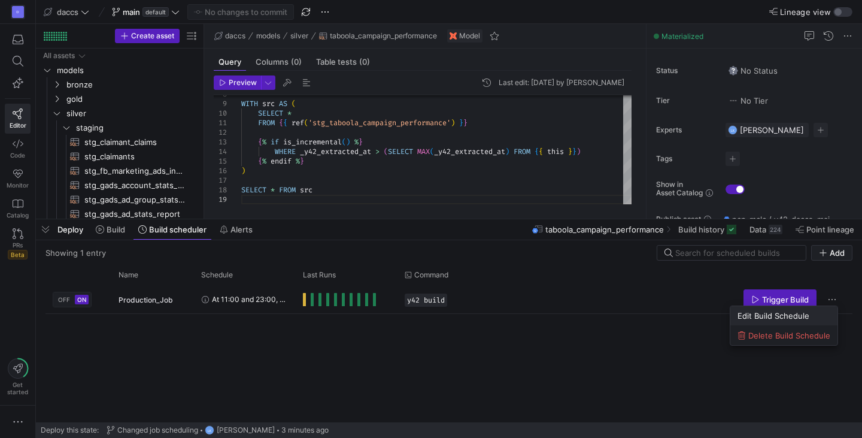
click at [805, 320] on button "Edit Build Schedule" at bounding box center [783, 315] width 107 height 19
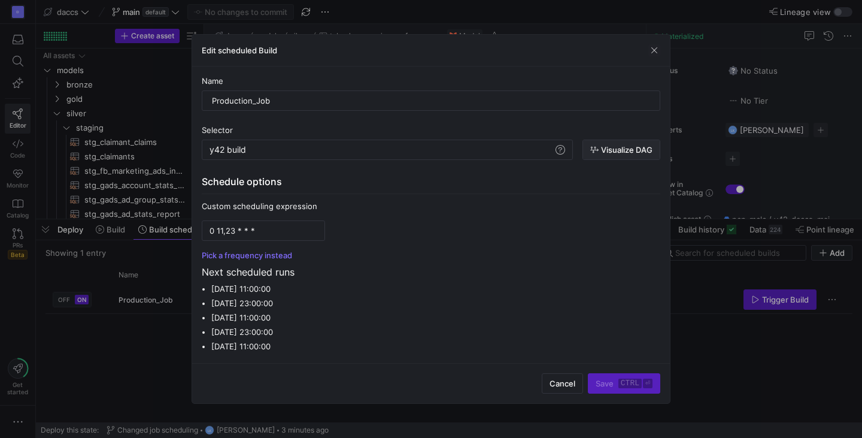
click at [638, 147] on span "Visualize DAG" at bounding box center [626, 150] width 51 height 10
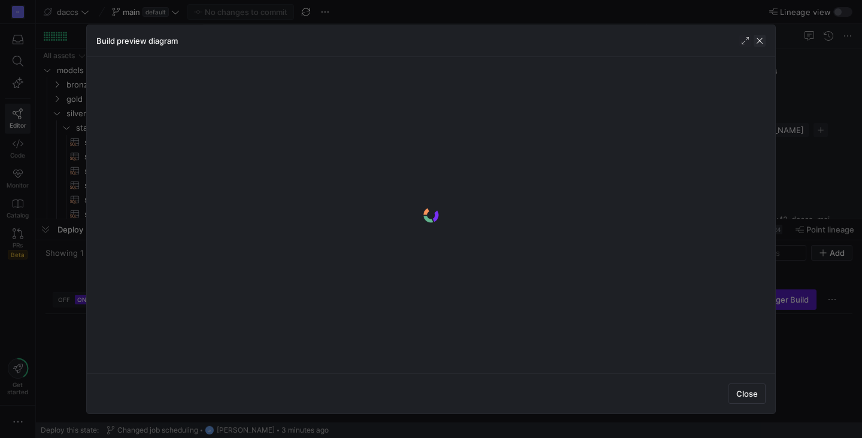
click at [764, 40] on span "button" at bounding box center [760, 41] width 12 height 12
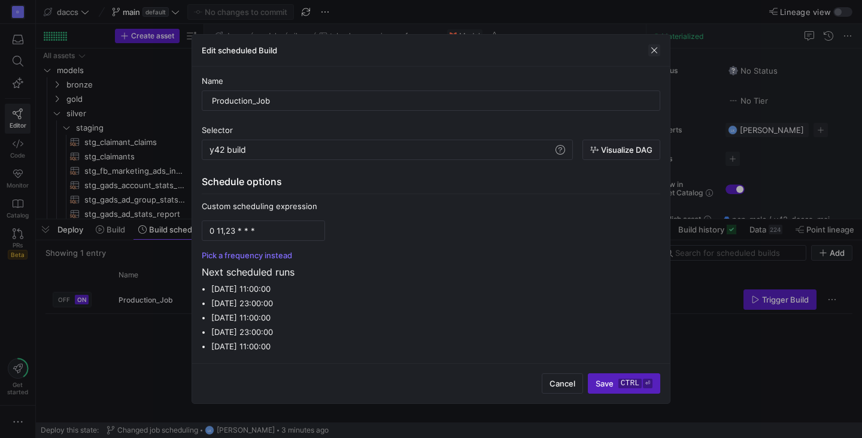
click at [653, 48] on span "button" at bounding box center [654, 50] width 12 height 12
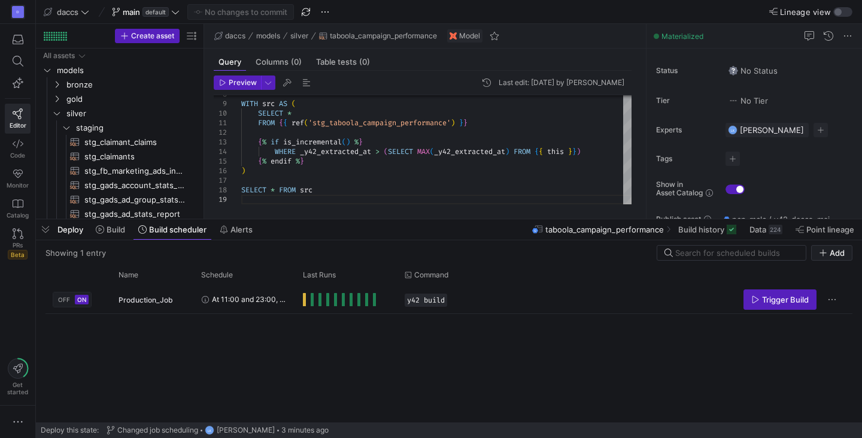
click at [12, 324] on div "D Editor Code Monitor Catalog PRs Beta Get started" at bounding box center [17, 219] width 35 height 438
click at [423, 341] on div "OFF ON Production_Job At 11:00 and 23:00, every day y42 build Trigger Build" at bounding box center [448, 353] width 807 height 137
click at [308, 368] on div "OFF ON Production_Job At 11:00 and 23:00, every day y42 build Trigger Build" at bounding box center [448, 353] width 807 height 137
click at [525, 342] on div "OFF ON Production_Job At 11:00 and 23:00, every day y42 build Trigger Build" at bounding box center [448, 353] width 807 height 137
click at [217, 369] on div "OFF ON Production_Job At 11:00 and 23:00, every day y42 build Trigger Build" at bounding box center [448, 353] width 807 height 137
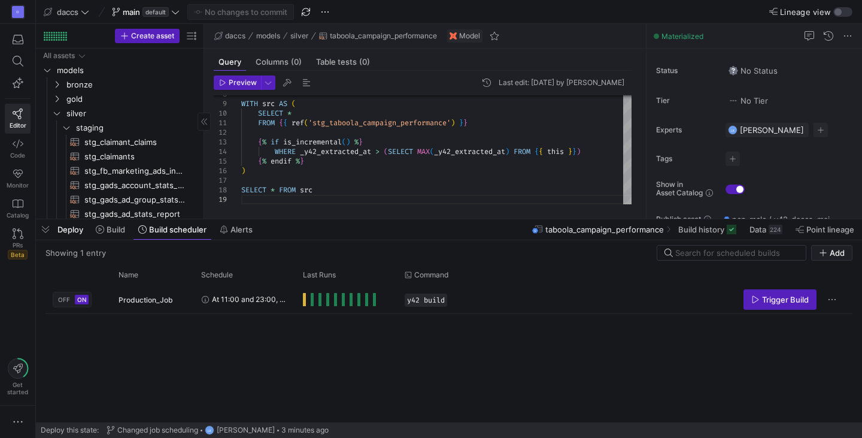
click at [93, 30] on div "Create asset" at bounding box center [120, 36] width 168 height 25
click at [87, 13] on icon at bounding box center [85, 12] width 8 height 8
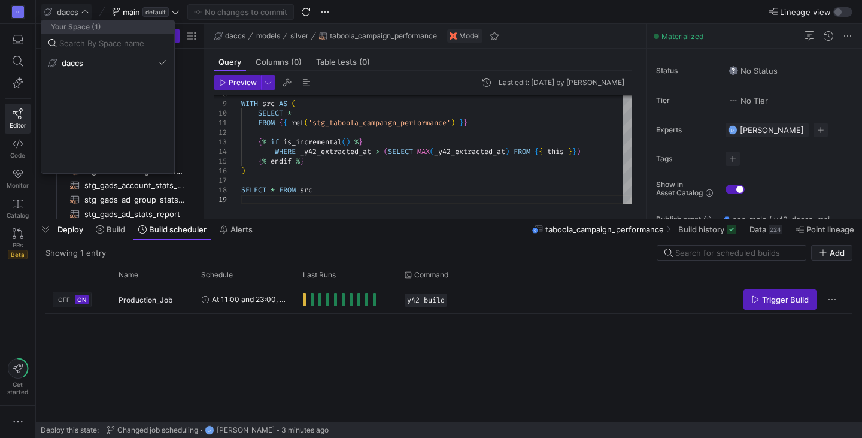
click at [85, 10] on div at bounding box center [431, 219] width 862 height 438
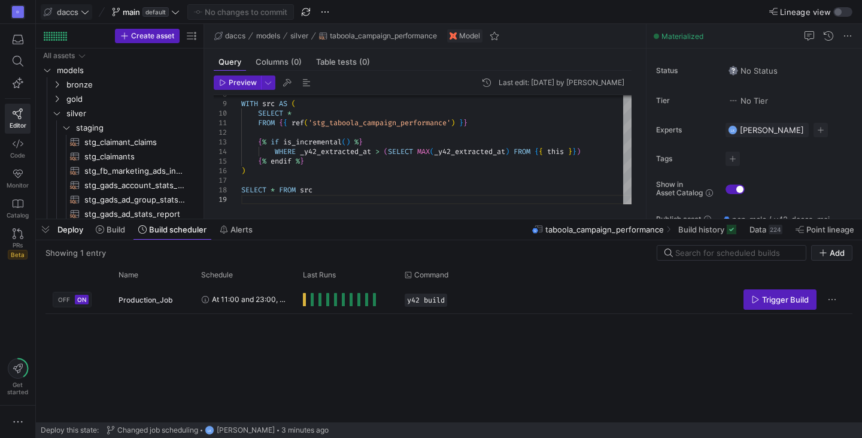
click at [19, 304] on div "D Editor Code Monitor Catalog PRs Beta Get started" at bounding box center [17, 219] width 35 height 438
drag, startPoint x: 11, startPoint y: 298, endPoint x: 20, endPoint y: 299, distance: 9.0
click at [11, 299] on div "D Editor Code Monitor Catalog PRs Beta Get started" at bounding box center [17, 219] width 35 height 438
